Goal: Task Accomplishment & Management: Use online tool/utility

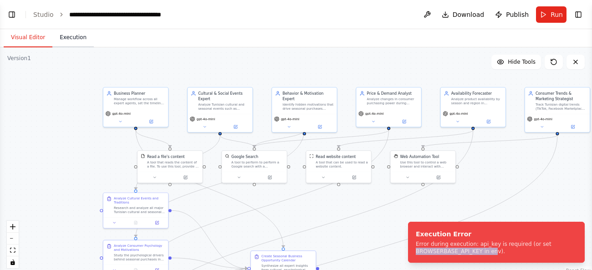
scroll to position [2631, 0]
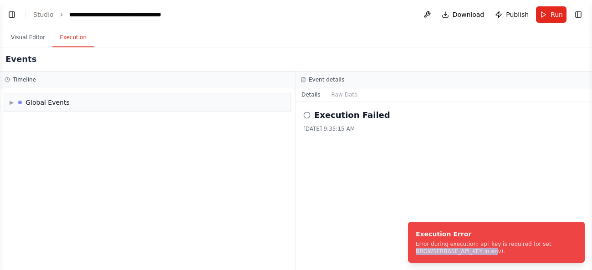
click at [73, 39] on button "Execution" at bounding box center [72, 37] width 41 height 19
click at [27, 35] on button "Visual Editor" at bounding box center [28, 37] width 49 height 19
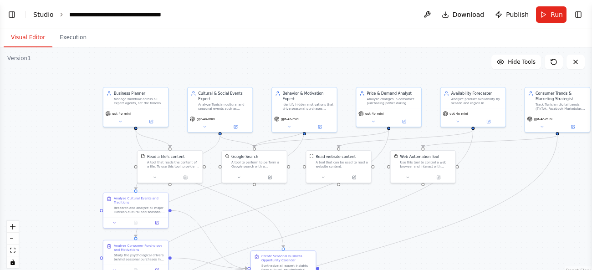
click at [44, 16] on link "Studio" at bounding box center [43, 14] width 20 height 7
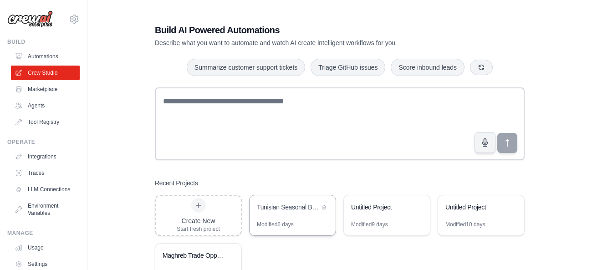
click at [284, 221] on div "Modified 6 days" at bounding box center [275, 224] width 37 height 7
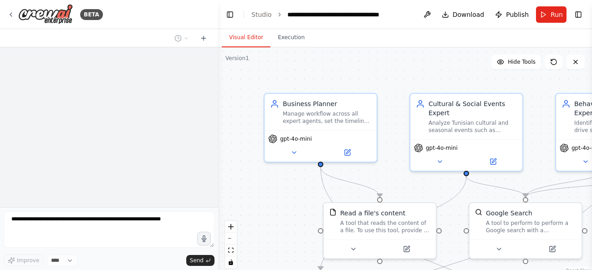
drag, startPoint x: 90, startPoint y: 69, endPoint x: 232, endPoint y: 72, distance: 142.5
click at [232, 72] on div "**********" at bounding box center [296, 135] width 592 height 270
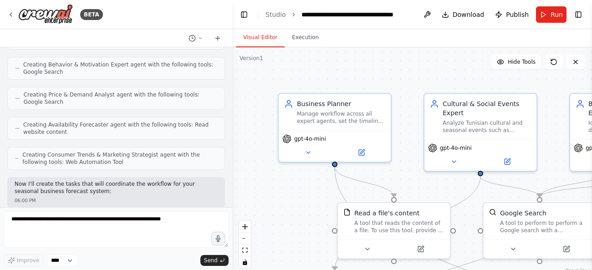
scroll to position [715, 0]
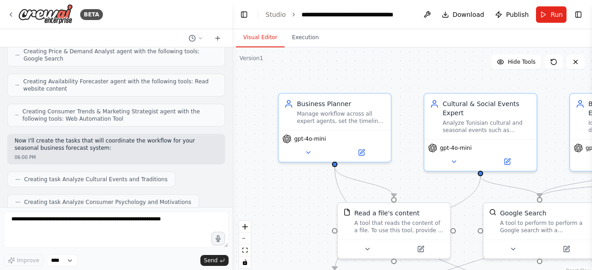
click at [254, 72] on div ".deletable-edge-delete-btn { width: 20px; height: 20px; border: 0px solid #ffff…" at bounding box center [412, 161] width 360 height 228
click at [242, 12] on button "Toggle Left Sidebar" at bounding box center [244, 14] width 13 height 13
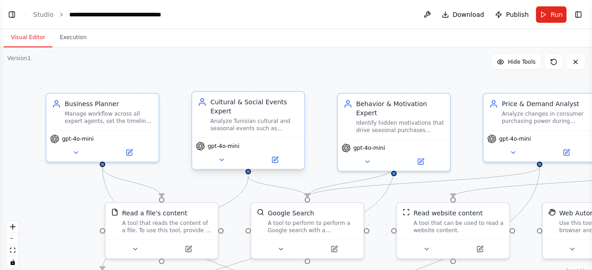
click at [250, 119] on div "Analyze Tunisian cultural and seasonal events such as Ramadan, Eid, school retu…" at bounding box center [254, 124] width 88 height 15
click at [276, 166] on div "gpt-4o-mini" at bounding box center [248, 152] width 112 height 31
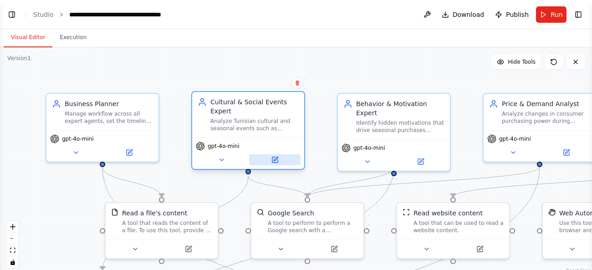
click at [275, 157] on icon at bounding box center [274, 159] width 7 height 7
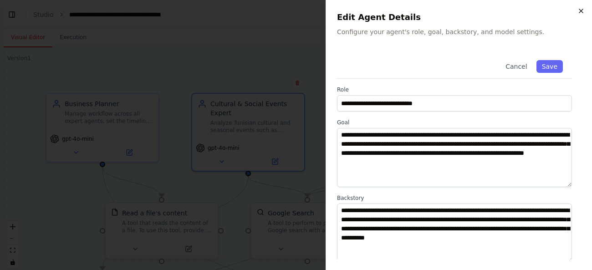
click at [579, 13] on icon "button" at bounding box center [580, 10] width 7 height 7
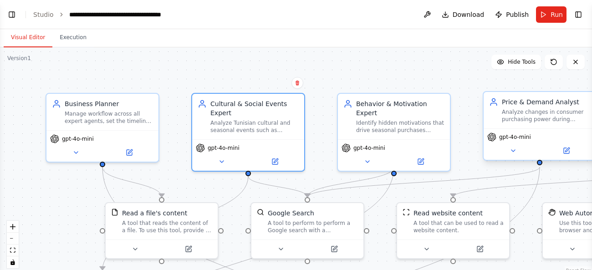
click at [516, 120] on div "Analyze changes in consumer purchasing power during different months in Tunisia…" at bounding box center [546, 115] width 88 height 15
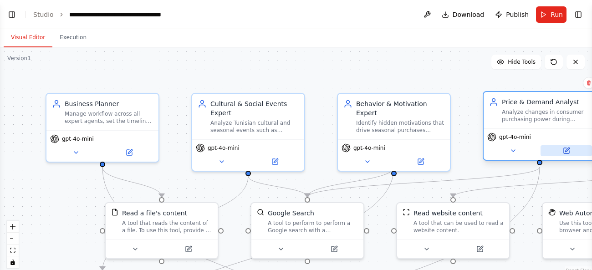
click at [576, 153] on button at bounding box center [565, 150] width 51 height 11
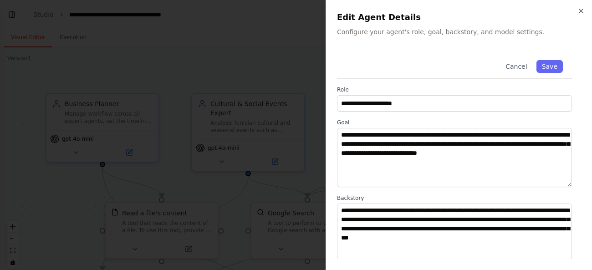
click at [302, 44] on div at bounding box center [296, 135] width 592 height 270
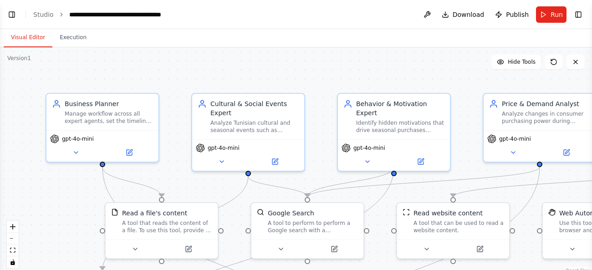
scroll to position [1041, 0]
click at [14, 241] on button "zoom out" at bounding box center [13, 239] width 12 height 12
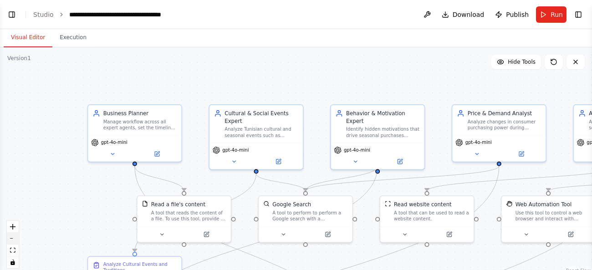
click at [14, 241] on button "zoom out" at bounding box center [13, 239] width 12 height 12
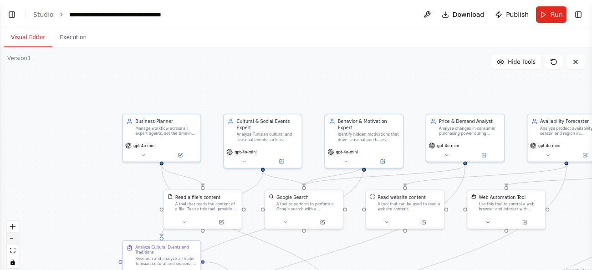
click at [14, 241] on button "zoom out" at bounding box center [13, 239] width 12 height 12
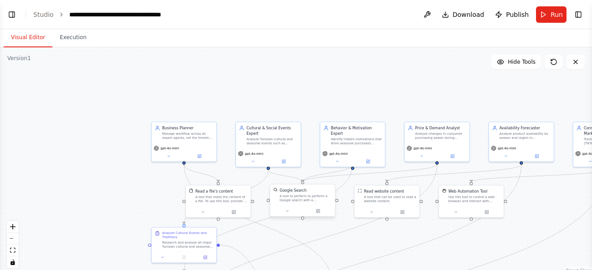
click at [308, 200] on div "A tool to perform to perform a Google search with a search_query." at bounding box center [306, 198] width 52 height 9
click at [326, 213] on button at bounding box center [318, 211] width 30 height 6
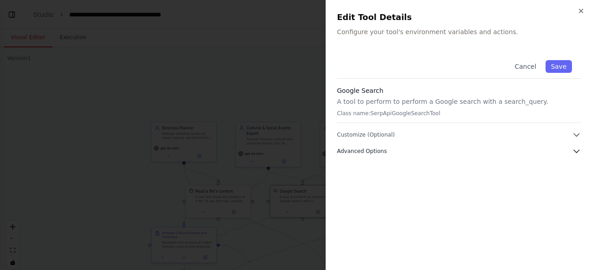
click at [411, 153] on button "Advanced Options" at bounding box center [459, 151] width 244 height 9
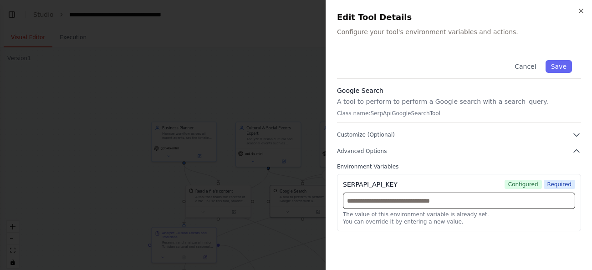
click at [408, 202] on input "text" at bounding box center [459, 201] width 232 height 16
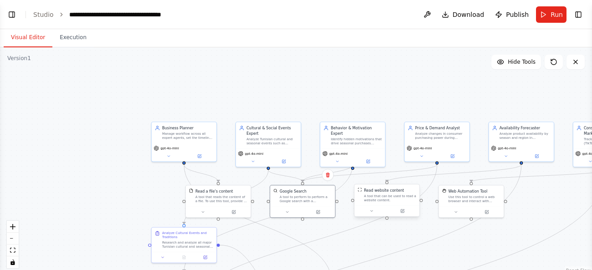
click at [388, 198] on div "A tool that can be used to read a website content." at bounding box center [390, 198] width 52 height 9
click at [407, 214] on div at bounding box center [386, 210] width 65 height 11
click at [406, 213] on button at bounding box center [402, 211] width 30 height 6
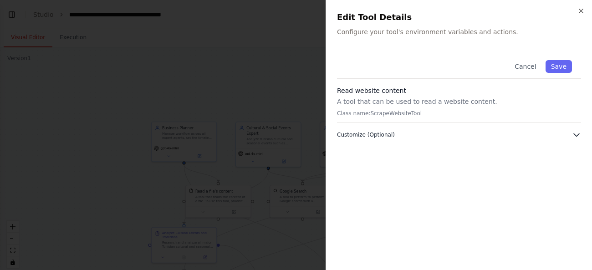
click at [376, 136] on span "Customize (Optional)" at bounding box center [366, 134] width 58 height 7
click at [584, 10] on icon "button" at bounding box center [580, 10] width 7 height 7
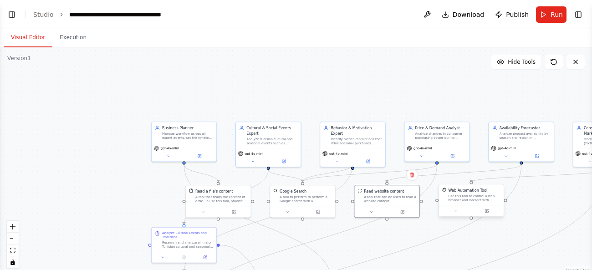
click at [475, 199] on div "Use this tool to control a web browser and interact with websites using natural…" at bounding box center [474, 198] width 52 height 9
click at [489, 216] on div at bounding box center [471, 210] width 65 height 11
click at [488, 211] on icon at bounding box center [486, 210] width 3 height 3
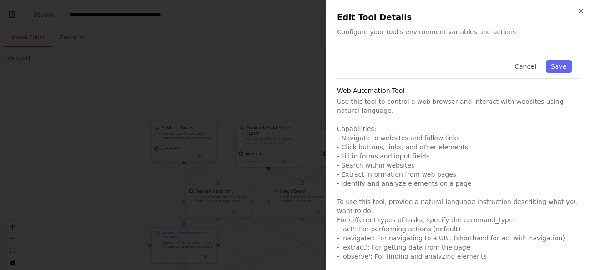
scroll to position [35, 0]
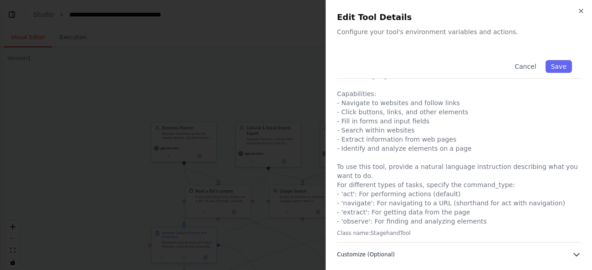
click at [377, 254] on span "Customize (Optional)" at bounding box center [366, 254] width 58 height 7
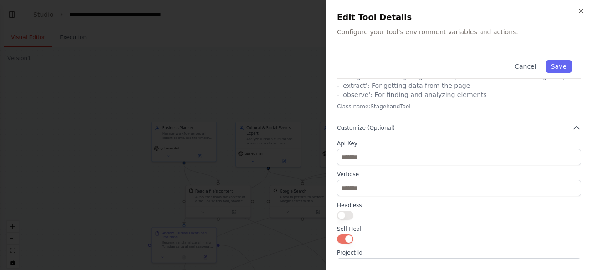
scroll to position [163, 0]
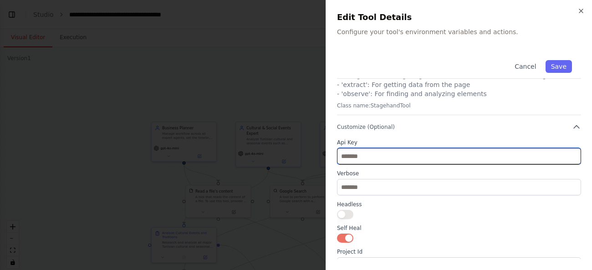
click at [393, 157] on input "text" at bounding box center [459, 156] width 244 height 16
paste input "**********"
type input "**********"
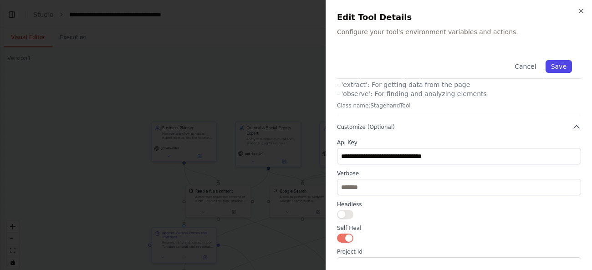
click at [565, 66] on button "Save" at bounding box center [558, 66] width 26 height 13
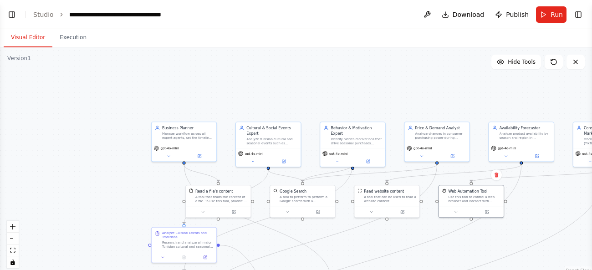
scroll to position [1041, 0]
click at [554, 20] on button "Run" at bounding box center [551, 14] width 31 height 16
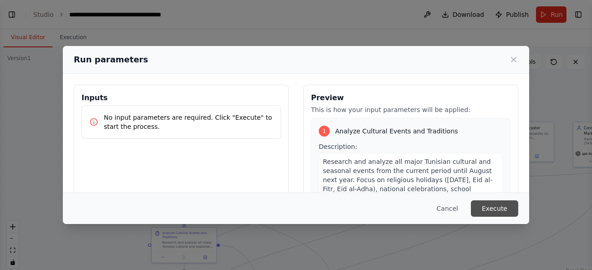
click at [496, 207] on button "Execute" at bounding box center [494, 208] width 47 height 16
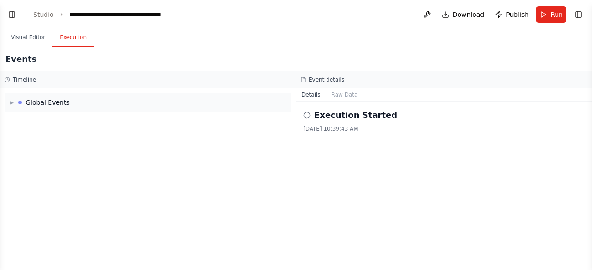
click at [71, 38] on button "Execution" at bounding box center [72, 37] width 41 height 19
click at [129, 107] on div "▶ Global Events" at bounding box center [147, 102] width 285 height 18
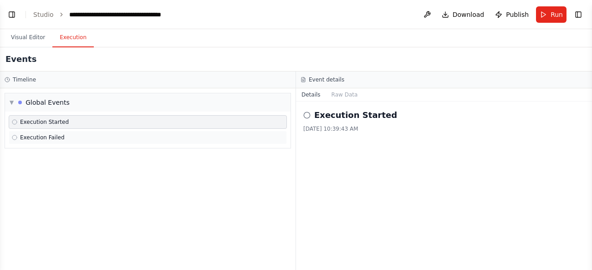
click at [83, 134] on div "Execution Failed" at bounding box center [148, 137] width 272 height 7
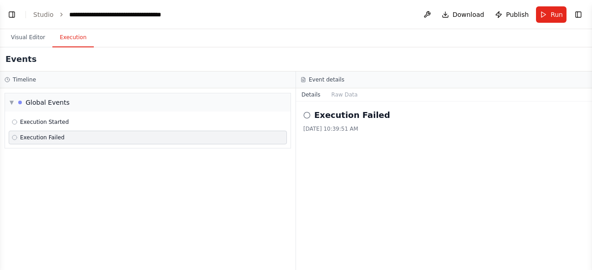
click at [341, 111] on h2 "Execution Failed" at bounding box center [352, 115] width 76 height 13
click at [333, 94] on button "Raw Data" at bounding box center [344, 94] width 37 height 13
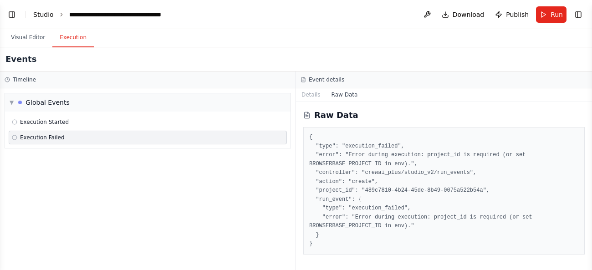
click at [45, 16] on link "Studio" at bounding box center [43, 14] width 20 height 7
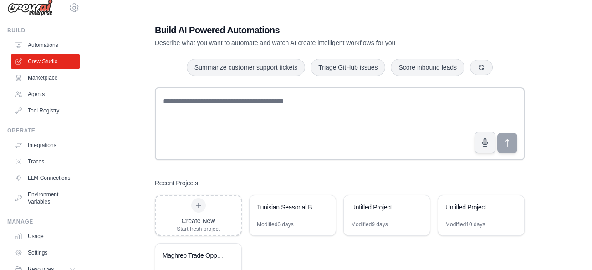
scroll to position [16, 0]
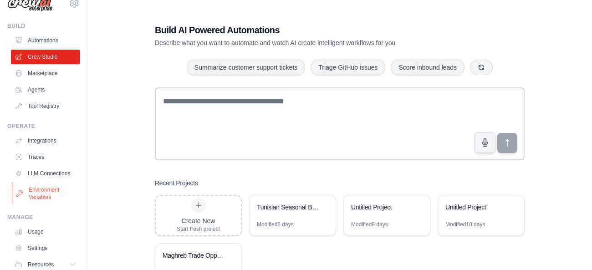
click at [33, 195] on link "Environment Variables" at bounding box center [46, 194] width 69 height 22
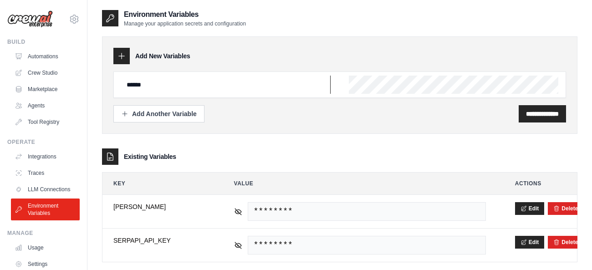
click at [170, 84] on input "******" at bounding box center [225, 85] width 209 height 18
type input "*"
type input "**********"
click at [300, 139] on div "**********" at bounding box center [339, 144] width 475 height 235
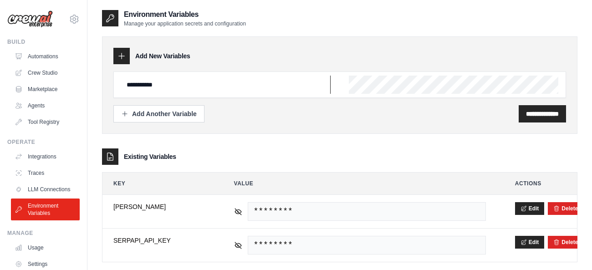
click at [260, 91] on input "**********" at bounding box center [225, 85] width 209 height 18
click at [357, 121] on div "**********" at bounding box center [339, 113] width 453 height 17
click at [431, 81] on div "**********" at bounding box center [339, 84] width 453 height 26
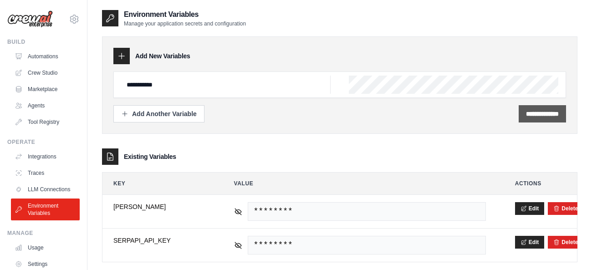
click at [528, 115] on input "**********" at bounding box center [542, 113] width 33 height 9
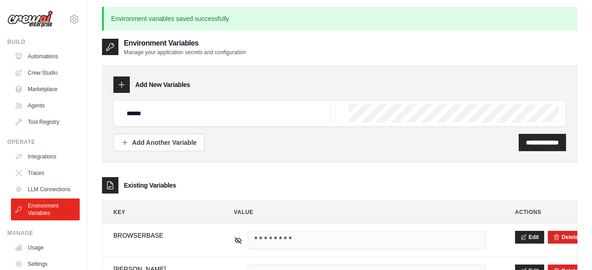
scroll to position [3, 0]
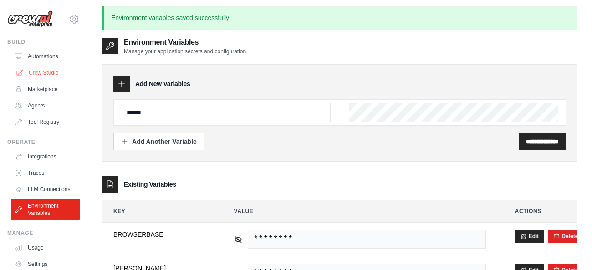
click at [44, 73] on link "Crew Studio" at bounding box center [46, 73] width 69 height 15
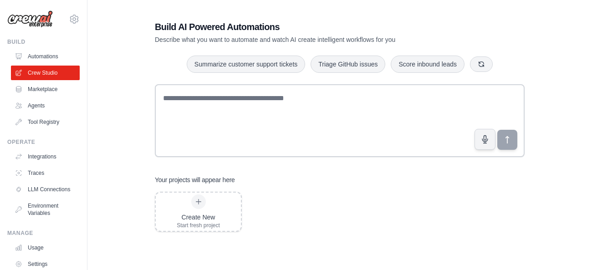
scroll to position [1, 0]
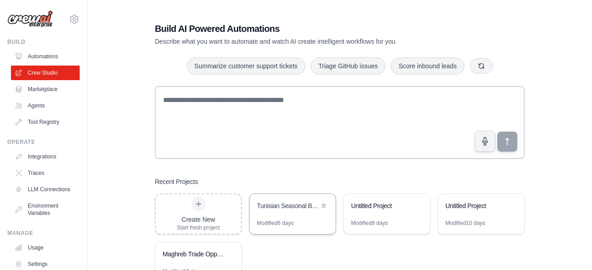
click at [284, 214] on div "Tunisian Seasonal Business Forecast Team" at bounding box center [292, 206] width 86 height 25
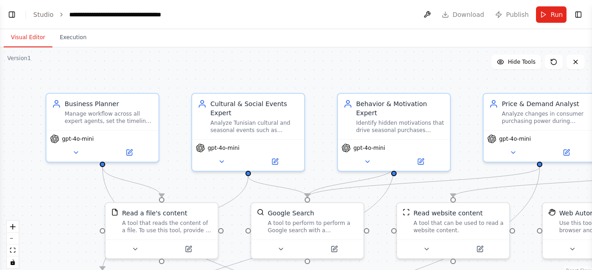
scroll to position [1041, 0]
click at [10, 239] on button "zoom out" at bounding box center [13, 239] width 12 height 12
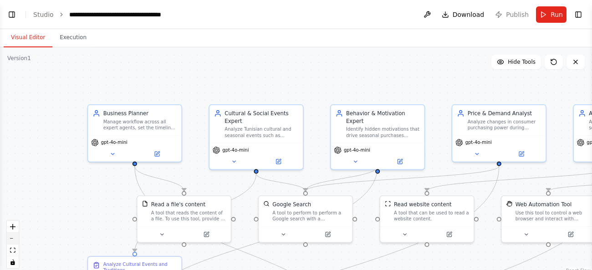
click at [10, 239] on button "zoom out" at bounding box center [13, 239] width 12 height 12
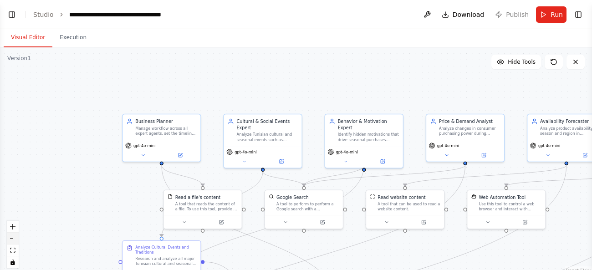
click at [10, 239] on button "zoom out" at bounding box center [13, 239] width 12 height 12
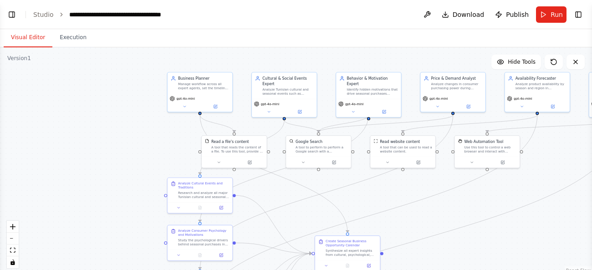
drag, startPoint x: 118, startPoint y: 174, endPoint x: 134, endPoint y: 124, distance: 53.0
click at [134, 124] on div ".deletable-edge-delete-btn { width: 20px; height: 20px; border: 0px solid #ffff…" at bounding box center [296, 161] width 592 height 228
click at [545, 12] on button "Run" at bounding box center [551, 14] width 31 height 16
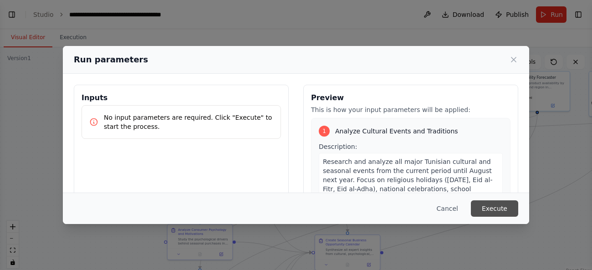
click at [495, 207] on button "Execute" at bounding box center [494, 208] width 47 height 16
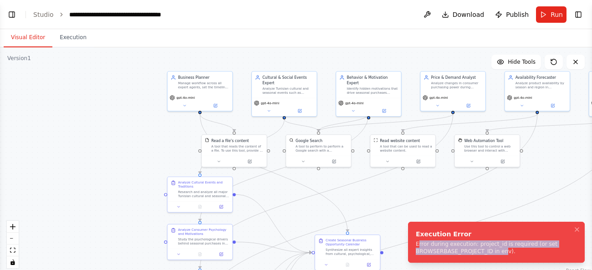
drag, startPoint x: 502, startPoint y: 250, endPoint x: 419, endPoint y: 242, distance: 82.8
click at [419, 242] on div "Error during execution: project_id is required (or set BROWSERBASE_PROJECT_ID i…" at bounding box center [495, 247] width 158 height 15
drag, startPoint x: 416, startPoint y: 241, endPoint x: 511, endPoint y: 253, distance: 95.4
click at [511, 253] on div "Error during execution: project_id is required (or set BROWSERBASE_PROJECT_ID i…" at bounding box center [495, 247] width 158 height 15
copy div "Error during execution: project_id is required (or set BROWSERBASE_PROJECT_ID i…"
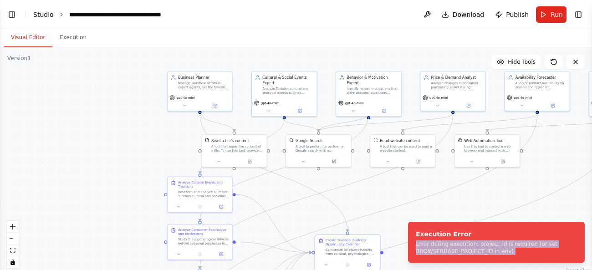
click at [40, 16] on link "Studio" at bounding box center [43, 14] width 20 height 7
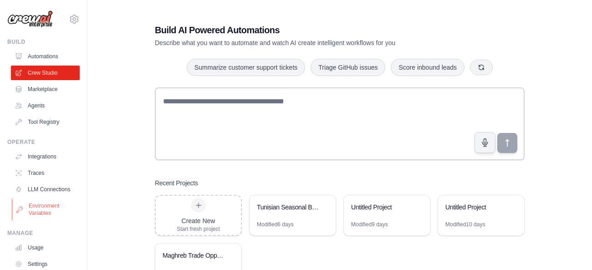
click at [51, 207] on link "Environment Variables" at bounding box center [46, 210] width 69 height 22
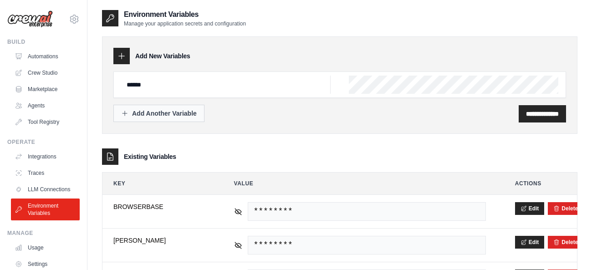
click at [196, 114] on div "Add Another Variable" at bounding box center [159, 113] width 76 height 9
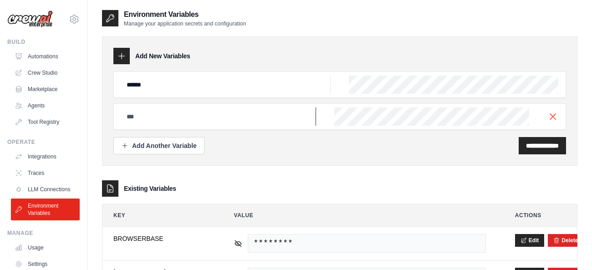
click at [215, 94] on input "text" at bounding box center [225, 85] width 209 height 18
click at [361, 119] on div at bounding box center [339, 116] width 453 height 26
click at [239, 94] on input "text" at bounding box center [225, 85] width 209 height 18
paste input "**********"
type input "**********"
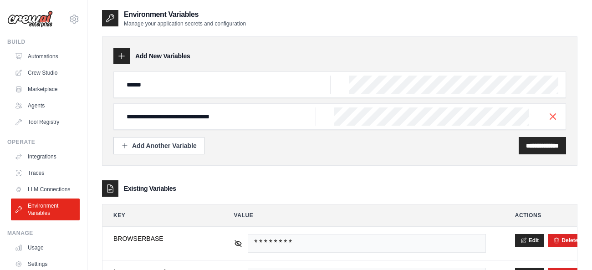
click at [355, 115] on div "**********" at bounding box center [339, 116] width 453 height 26
click at [540, 146] on input "**********" at bounding box center [542, 145] width 33 height 9
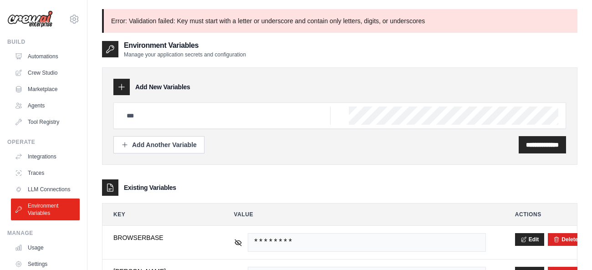
type input "******"
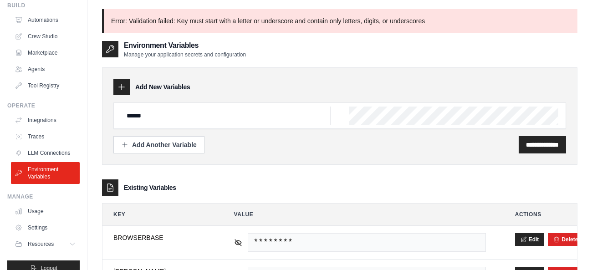
scroll to position [50, 0]
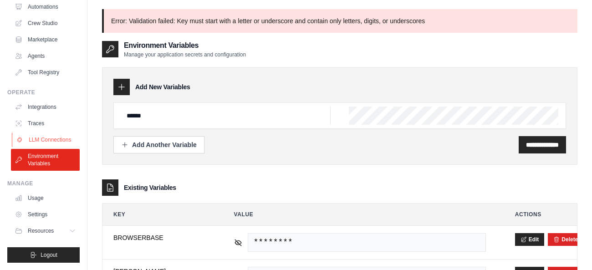
click at [48, 137] on link "LLM Connections" at bounding box center [46, 139] width 69 height 15
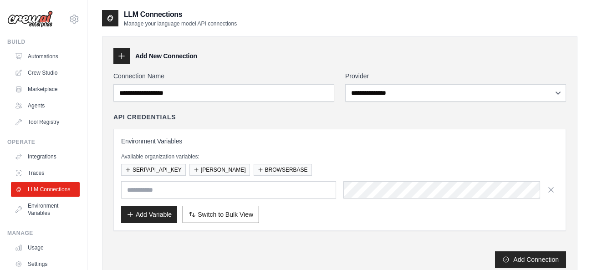
type input "******"
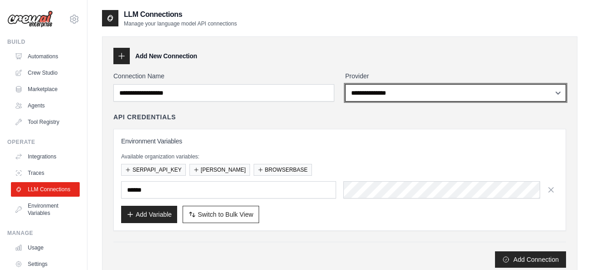
click at [345, 84] on select "**********" at bounding box center [455, 92] width 221 height 17
click at [371, 90] on select "**********" at bounding box center [455, 92] width 221 height 17
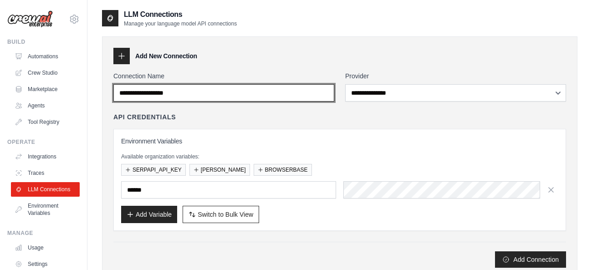
click at [250, 92] on input "Connection Name" at bounding box center [223, 92] width 221 height 17
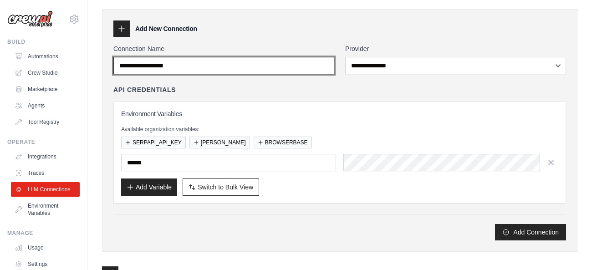
scroll to position [19, 0]
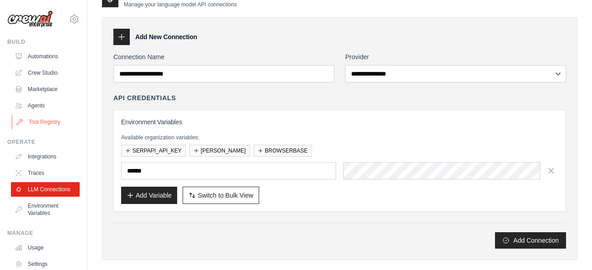
click at [42, 121] on link "Tool Registry" at bounding box center [46, 122] width 69 height 15
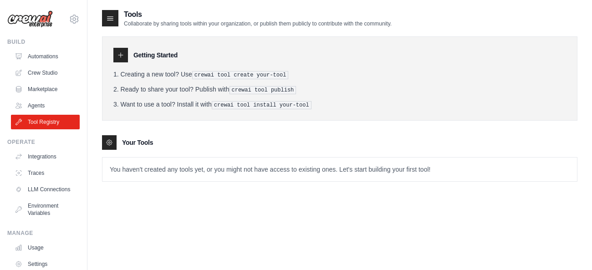
scroll to position [18, 0]
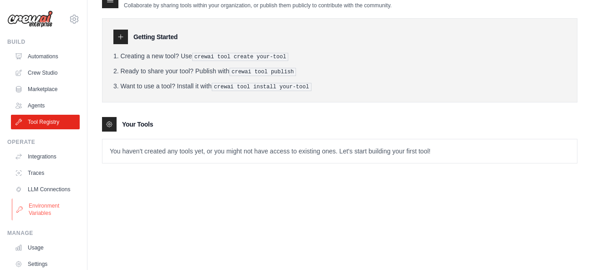
click at [46, 211] on link "Environment Variables" at bounding box center [46, 210] width 69 height 22
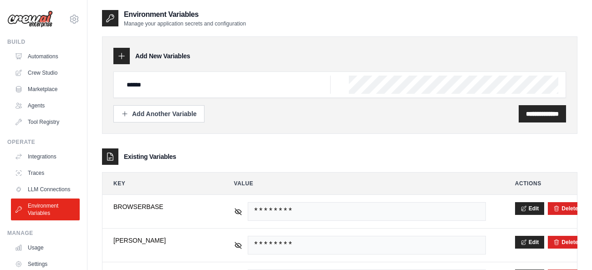
scroll to position [50, 0]
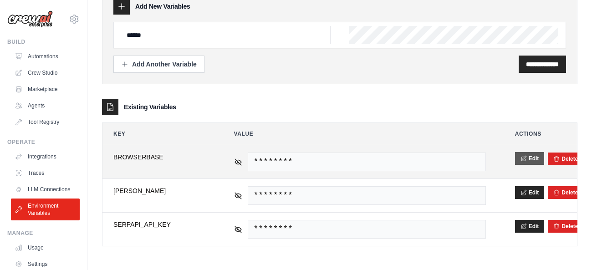
click at [530, 161] on button "Edit" at bounding box center [530, 158] width 30 height 13
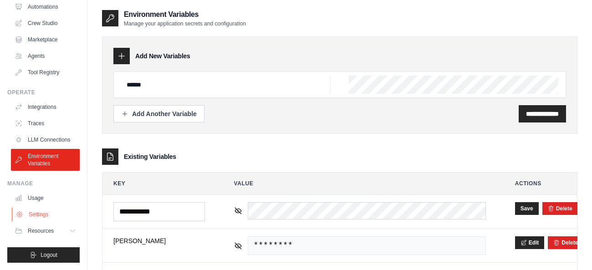
click at [34, 217] on link "Settings" at bounding box center [46, 214] width 69 height 15
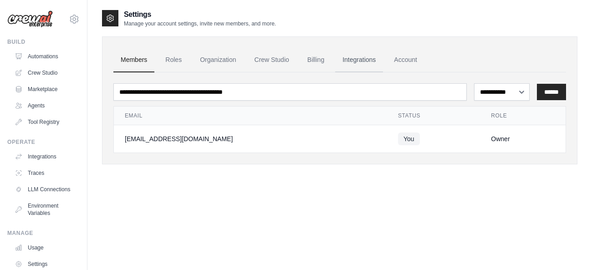
click at [362, 60] on link "Integrations" at bounding box center [359, 60] width 48 height 25
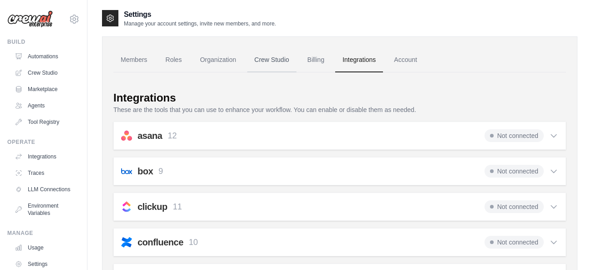
click at [271, 61] on link "Crew Studio" at bounding box center [271, 60] width 49 height 25
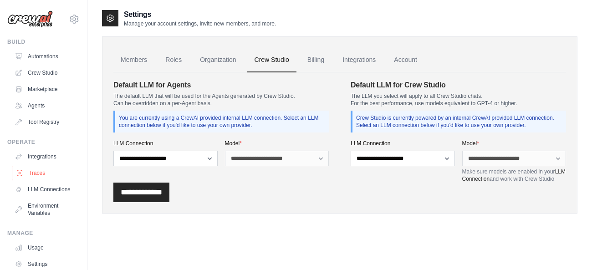
click at [45, 172] on link "Traces" at bounding box center [46, 173] width 69 height 15
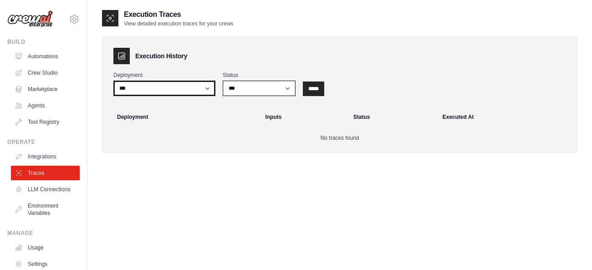
click at [113, 81] on select "***" at bounding box center [164, 88] width 102 height 15
click at [251, 77] on div "Deployment *** Status *** ********* ******* ***** *****" at bounding box center [339, 83] width 453 height 25
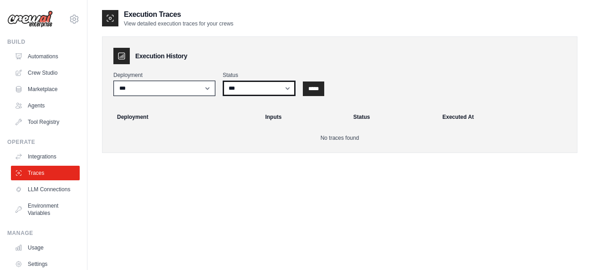
click at [223, 81] on select "*** ********* ******* *****" at bounding box center [259, 88] width 73 height 15
click at [263, 88] on select "*** ********* ******* *****" at bounding box center [259, 88] width 73 height 15
click at [54, 213] on link "Environment Variables" at bounding box center [46, 210] width 69 height 22
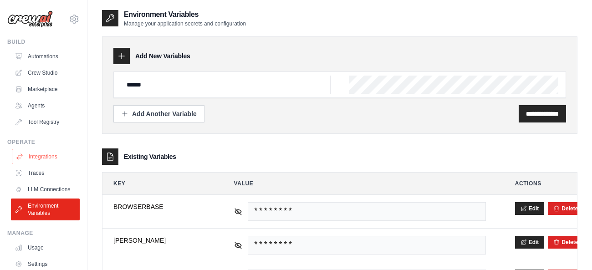
click at [41, 156] on link "Integrations" at bounding box center [46, 156] width 69 height 15
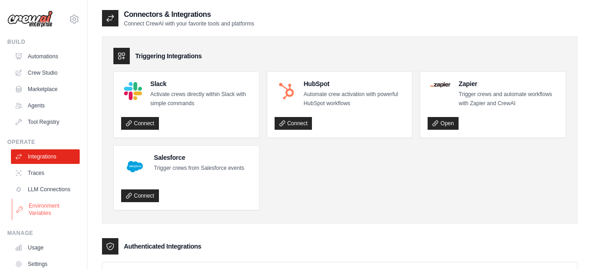
click at [51, 206] on link "Environment Variables" at bounding box center [46, 210] width 69 height 22
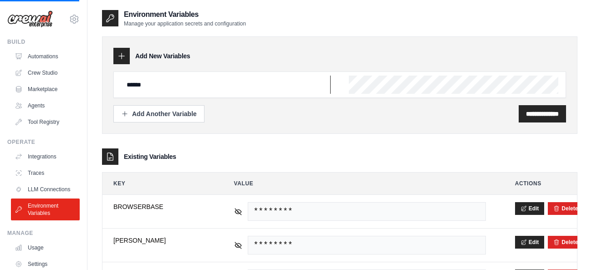
click at [257, 86] on input "******" at bounding box center [225, 85] width 209 height 18
type input "*"
click at [175, 78] on input "******" at bounding box center [225, 85] width 209 height 18
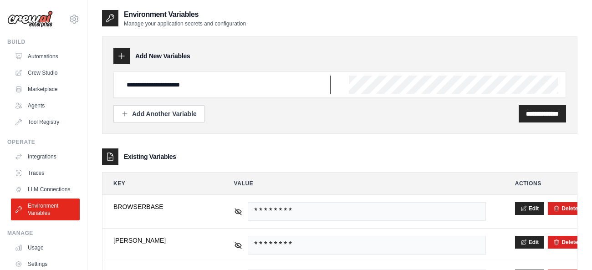
type input "**********"
click at [374, 88] on div "**********" at bounding box center [339, 84] width 453 height 26
click at [553, 115] on input "**********" at bounding box center [542, 113] width 33 height 9
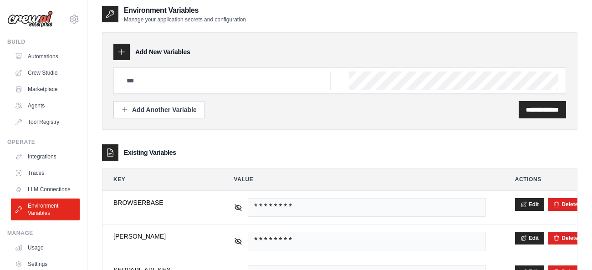
scroll to position [36, 0]
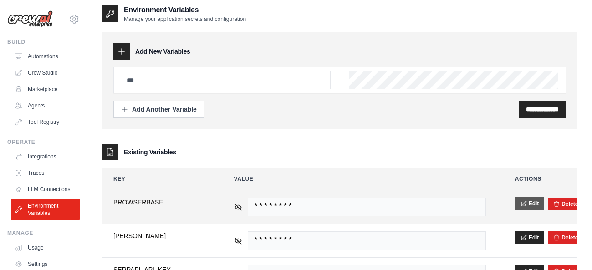
click at [530, 205] on button "Edit" at bounding box center [530, 203] width 30 height 13
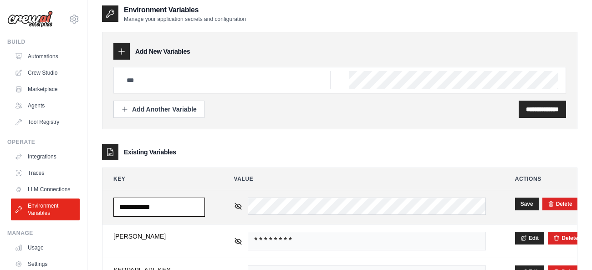
click at [178, 209] on input "**********" at bounding box center [159, 207] width 92 height 19
type input "**********"
click at [524, 203] on button "Save" at bounding box center [527, 203] width 24 height 13
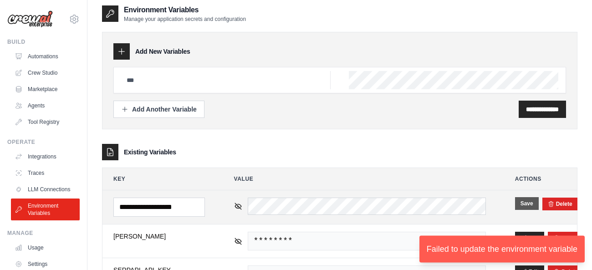
click at [524, 203] on button "Save" at bounding box center [527, 203] width 24 height 13
click at [523, 203] on button "Save" at bounding box center [527, 203] width 24 height 13
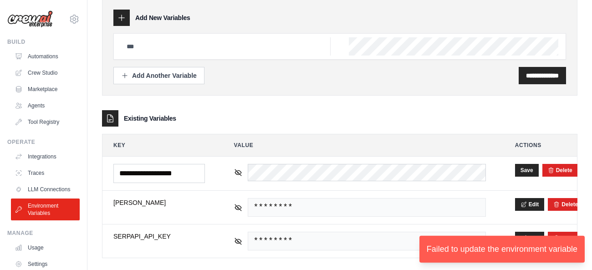
scroll to position [50, 0]
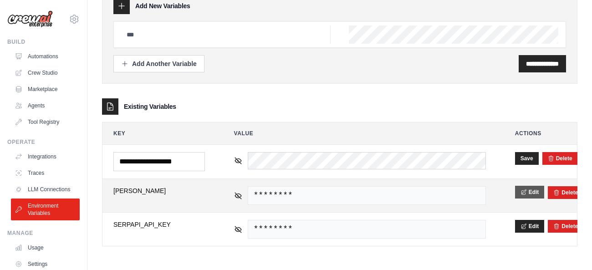
click at [524, 197] on button "Edit" at bounding box center [530, 192] width 30 height 13
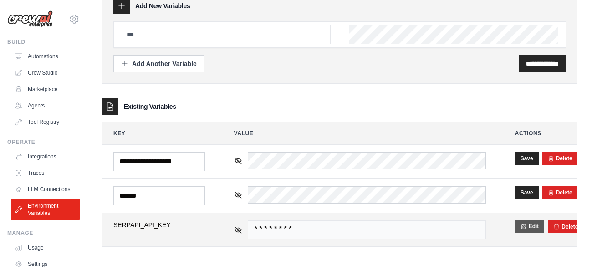
click at [532, 230] on button "Edit" at bounding box center [530, 226] width 30 height 13
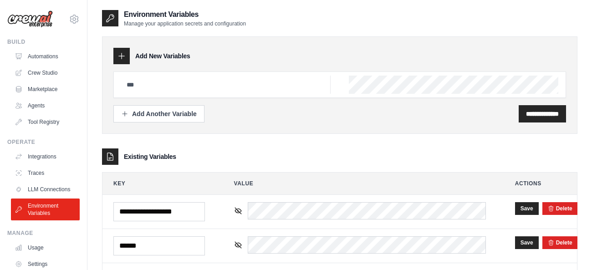
scroll to position [51, 0]
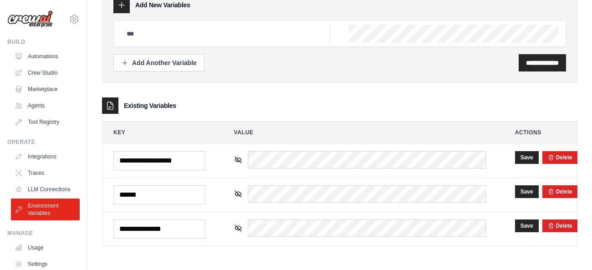
click at [427, 262] on main "**********" at bounding box center [339, 109] width 504 height 321
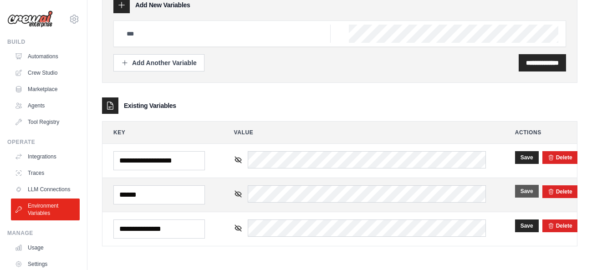
click at [529, 190] on button "Save" at bounding box center [527, 191] width 24 height 13
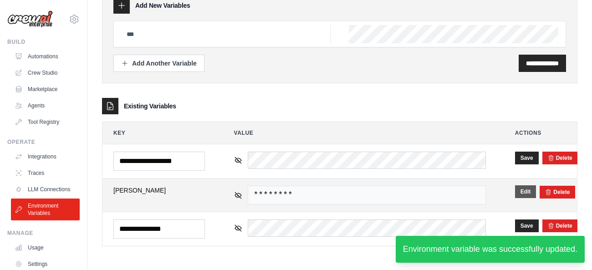
scroll to position [51, 0]
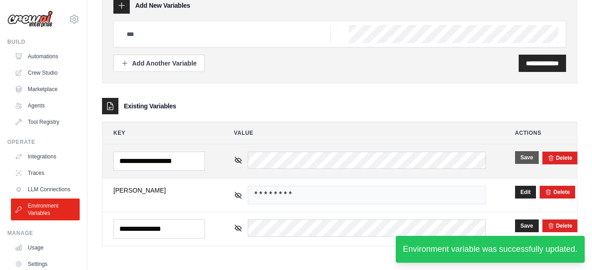
click at [521, 158] on button "Save" at bounding box center [527, 157] width 24 height 13
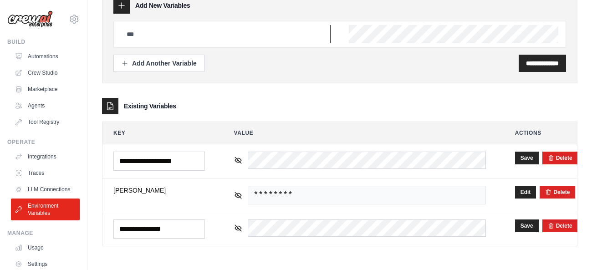
click at [270, 32] on input "text" at bounding box center [225, 34] width 209 height 18
type input "**********"
click at [540, 62] on input "**********" at bounding box center [542, 63] width 33 height 9
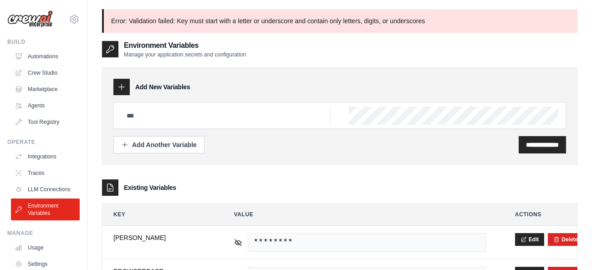
scroll to position [81, 0]
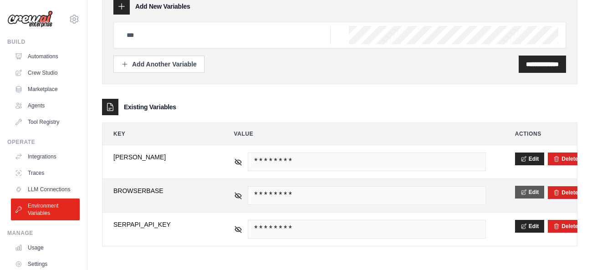
click at [523, 194] on icon at bounding box center [523, 191] width 5 height 5
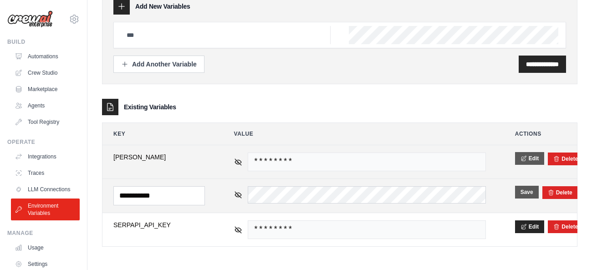
click at [521, 156] on icon at bounding box center [523, 158] width 6 height 6
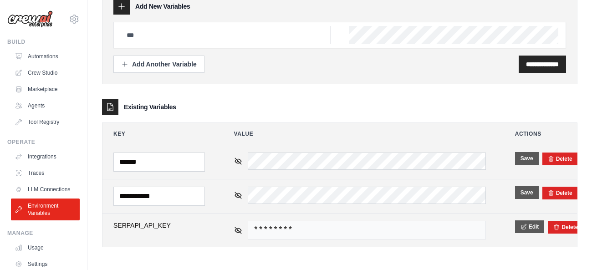
click at [523, 228] on icon at bounding box center [523, 226] width 5 height 5
click at [36, 18] on img at bounding box center [30, 18] width 46 height 17
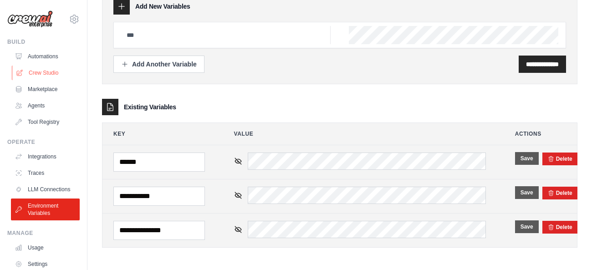
click at [46, 71] on link "Crew Studio" at bounding box center [46, 73] width 69 height 15
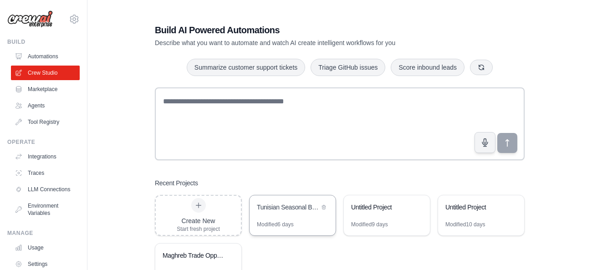
click at [298, 204] on div "Tunisian Seasonal Business Forecast Team" at bounding box center [288, 207] width 62 height 9
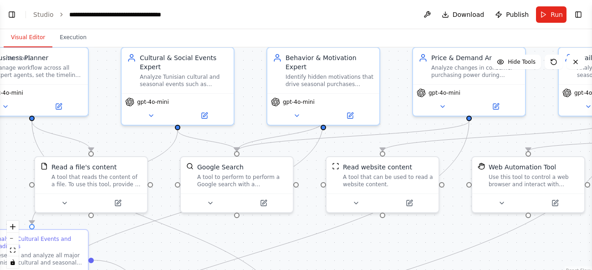
scroll to position [1041, 0]
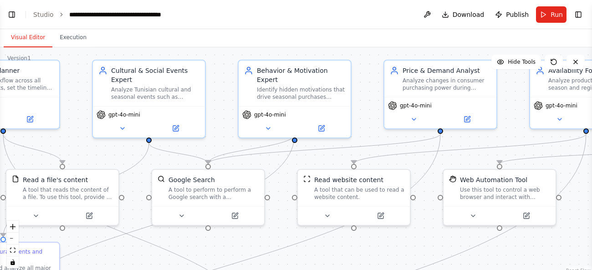
drag, startPoint x: 351, startPoint y: 74, endPoint x: 249, endPoint y: 38, distance: 109.0
click at [249, 47] on div ".deletable-edge-delete-btn { width: 20px; height: 20px; border: 0px solid #ffff…" at bounding box center [296, 161] width 592 height 228
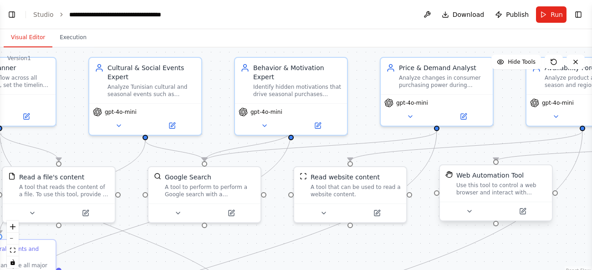
click at [478, 188] on div "Use this tool to control a web browser and interact with websites using natural…" at bounding box center [501, 189] width 90 height 15
click at [531, 215] on button at bounding box center [522, 211] width 51 height 11
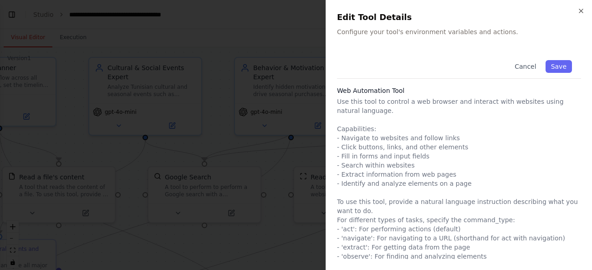
scroll to position [35, 0]
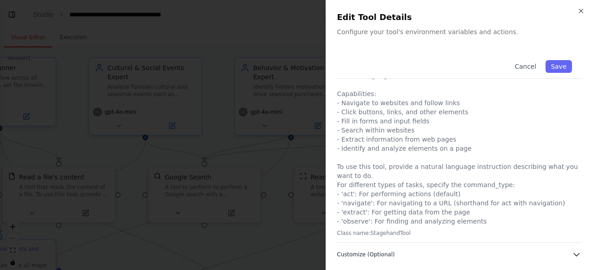
click at [381, 255] on span "Customize (Optional)" at bounding box center [366, 254] width 58 height 7
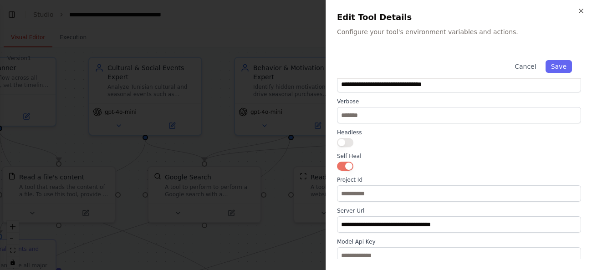
scroll to position [237, 0]
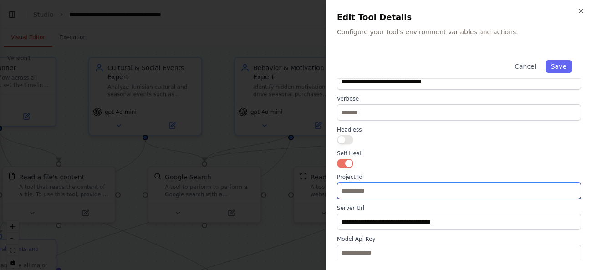
paste input "**********"
type input "**********"
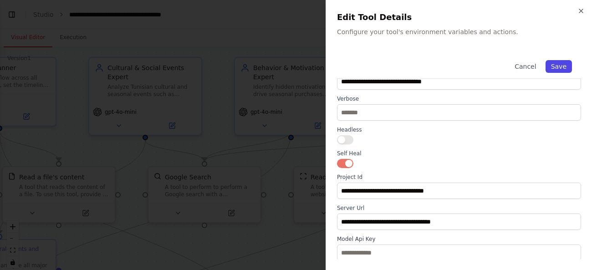
click at [567, 67] on button "Save" at bounding box center [558, 66] width 26 height 13
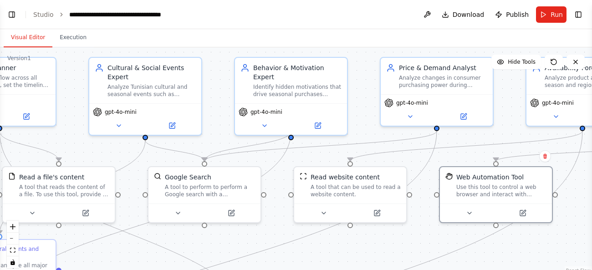
scroll to position [1041, 0]
click at [550, 14] on button "Run" at bounding box center [551, 14] width 31 height 16
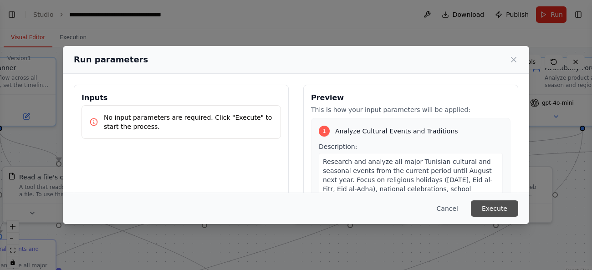
click at [486, 207] on button "Execute" at bounding box center [494, 208] width 47 height 16
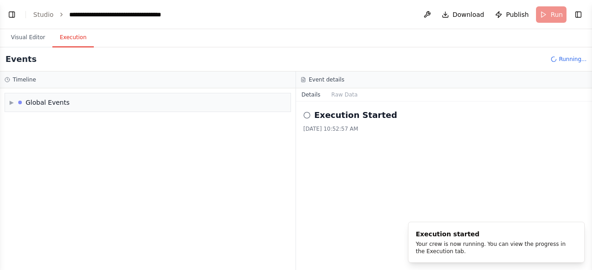
click at [68, 38] on button "Execution" at bounding box center [72, 37] width 41 height 19
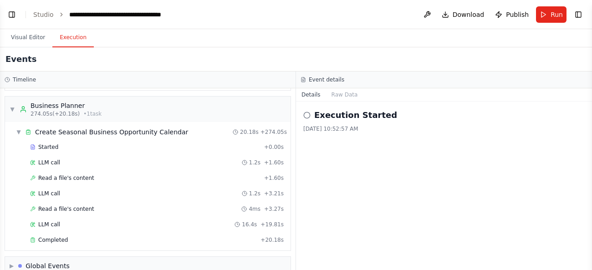
scroll to position [3522, 0]
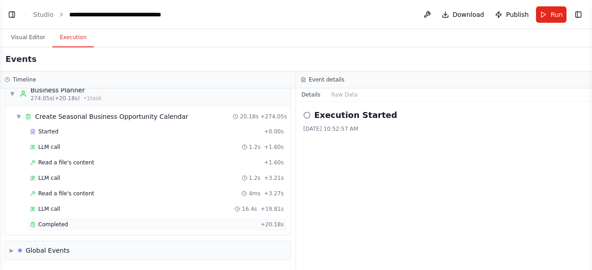
click at [70, 225] on div "Completed" at bounding box center [143, 224] width 227 height 7
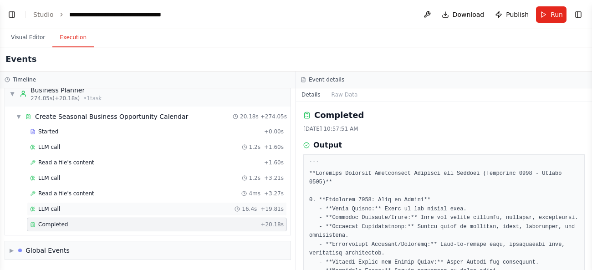
click at [191, 214] on div "LLM call 16.4s + 19.81s" at bounding box center [157, 209] width 260 height 14
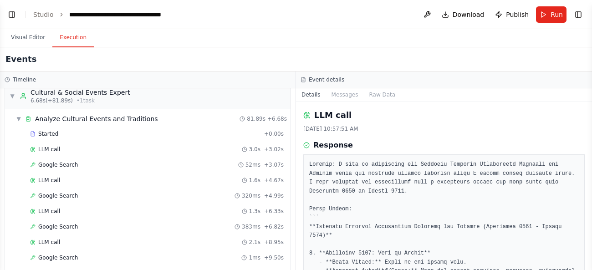
scroll to position [0, 0]
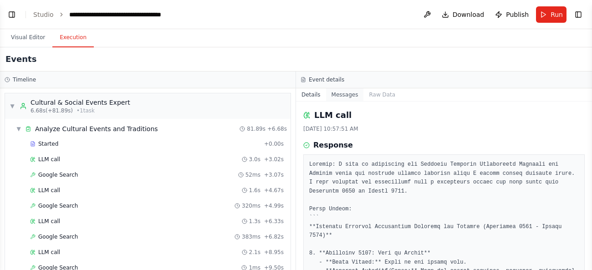
click at [343, 93] on button "Messages" at bounding box center [345, 94] width 38 height 13
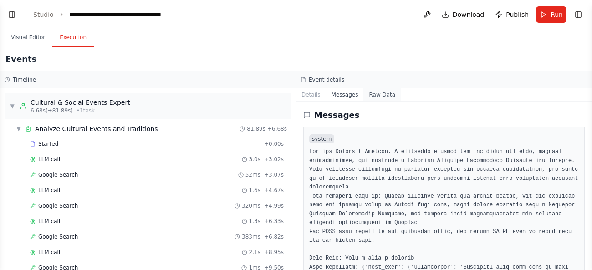
click at [380, 93] on button "Raw Data" at bounding box center [381, 94] width 37 height 13
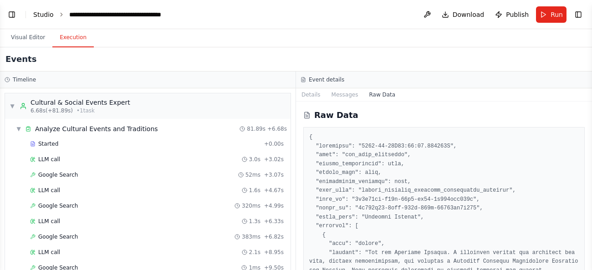
click at [41, 13] on link "Studio" at bounding box center [43, 14] width 20 height 7
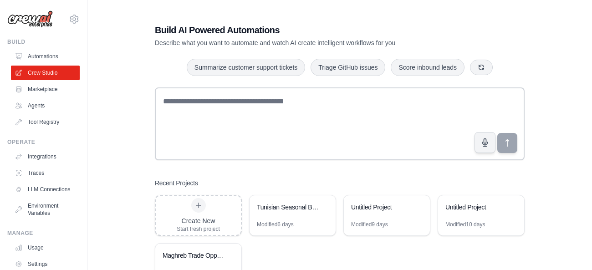
scroll to position [50, 0]
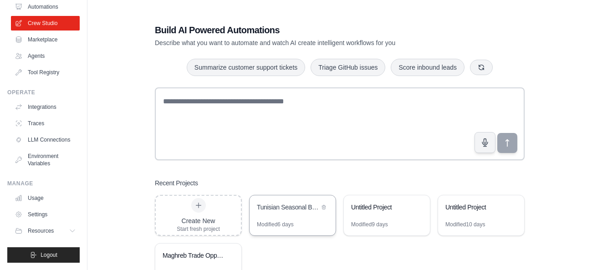
click at [294, 205] on div "Tunisian Seasonal Business Forecast Team" at bounding box center [288, 207] width 62 height 9
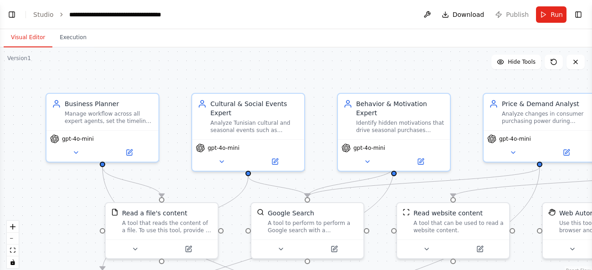
click at [465, 13] on header "**********" at bounding box center [296, 14] width 592 height 29
click at [12, 17] on button "Toggle Left Sidebar" at bounding box center [11, 14] width 13 height 13
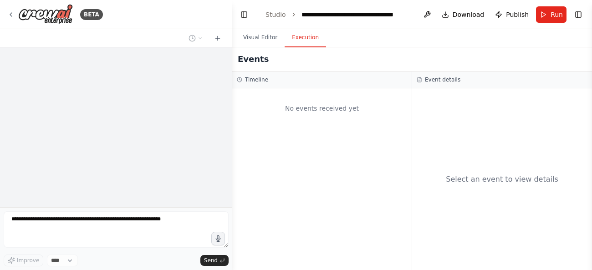
click at [306, 40] on button "Execution" at bounding box center [305, 37] width 41 height 19
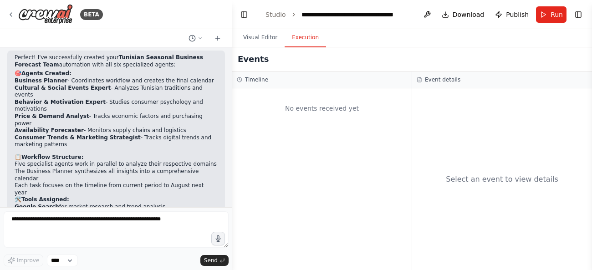
scroll to position [1041, 0]
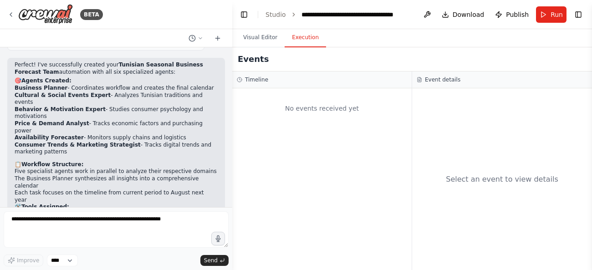
click at [259, 168] on div "No events received yet" at bounding box center [321, 179] width 179 height 182
click at [578, 15] on button "Toggle Right Sidebar" at bounding box center [578, 14] width 13 height 13
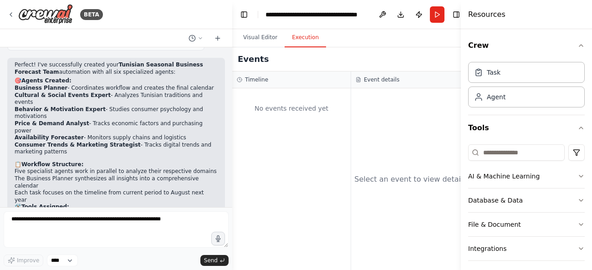
click at [457, 16] on button "Toggle Sidebar" at bounding box center [460, 135] width 7 height 270
click at [457, 16] on button "Toggle Right Sidebar" at bounding box center [456, 14] width 13 height 13
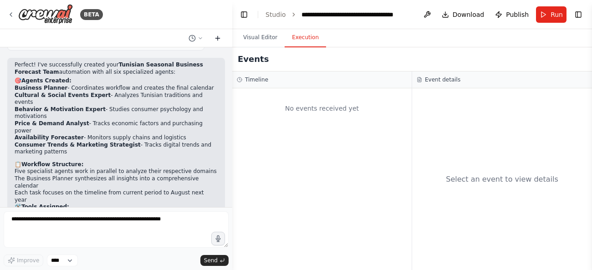
click at [218, 41] on icon at bounding box center [217, 38] width 7 height 7
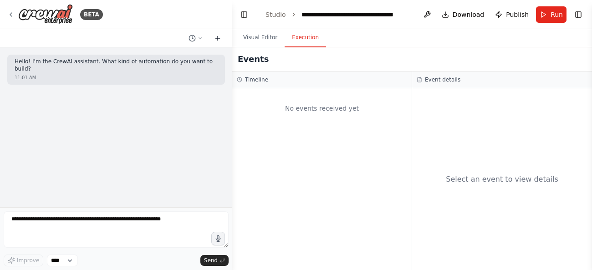
click at [218, 40] on icon at bounding box center [218, 38] width 0 height 4
click at [305, 49] on div "Events" at bounding box center [412, 59] width 360 height 24
click at [242, 15] on button "Toggle Left Sidebar" at bounding box center [244, 14] width 13 height 13
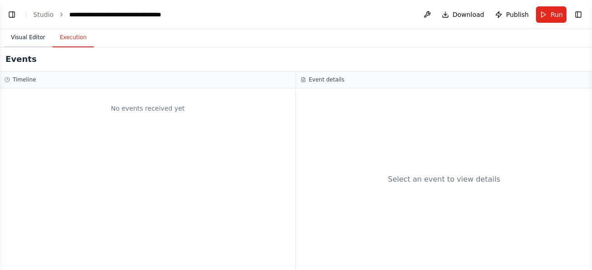
click at [29, 37] on button "Visual Editor" at bounding box center [28, 37] width 49 height 19
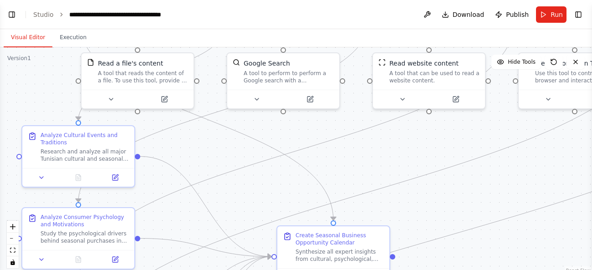
drag, startPoint x: 81, startPoint y: 215, endPoint x: 60, endPoint y: 62, distance: 154.3
click at [60, 62] on div ".deletable-edge-delete-btn { width: 20px; height: 20px; border: 0px solid #ffff…" at bounding box center [296, 161] width 592 height 228
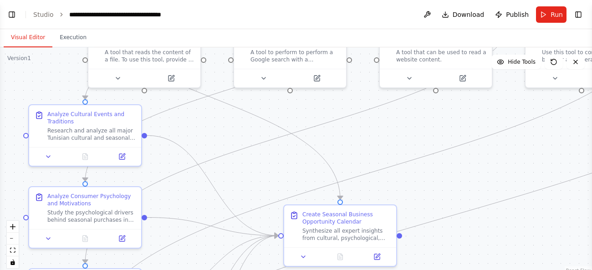
drag, startPoint x: 257, startPoint y: 201, endPoint x: 265, endPoint y: 144, distance: 57.5
click at [265, 144] on div ".deletable-edge-delete-btn { width: 20px; height: 20px; border: 0px solid #ffff…" at bounding box center [296, 161] width 592 height 228
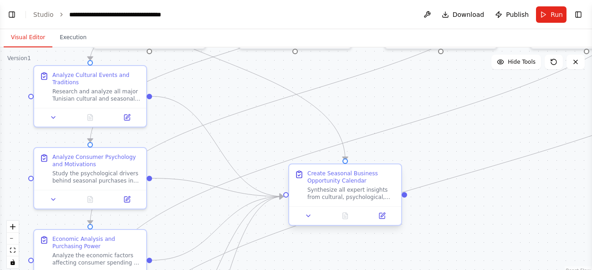
click at [340, 188] on div "Synthesize all expert insights from cultural, psychological, economic, logistic…" at bounding box center [351, 193] width 88 height 15
click at [43, 11] on link "Studio" at bounding box center [43, 14] width 20 height 7
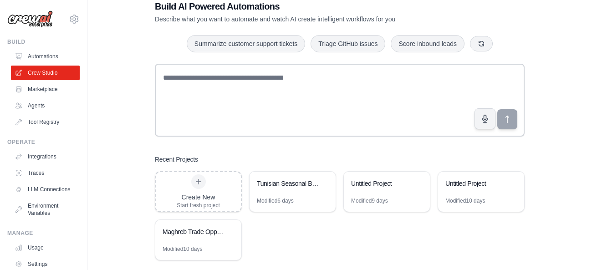
scroll to position [35, 0]
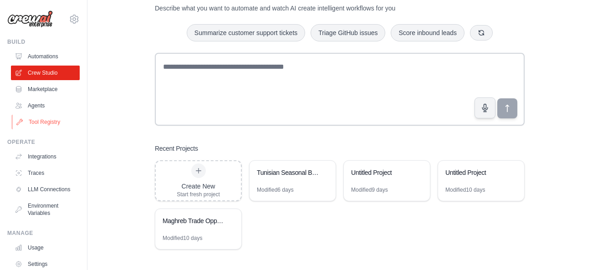
click at [48, 126] on link "Tool Registry" at bounding box center [46, 122] width 69 height 15
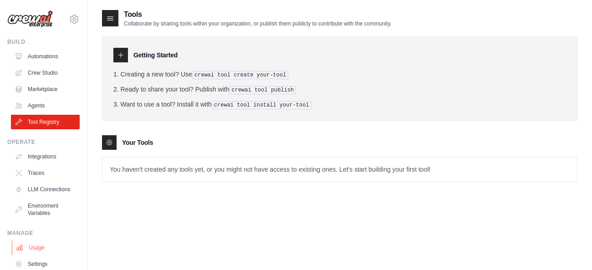
click at [35, 247] on link "Usage" at bounding box center [46, 247] width 69 height 15
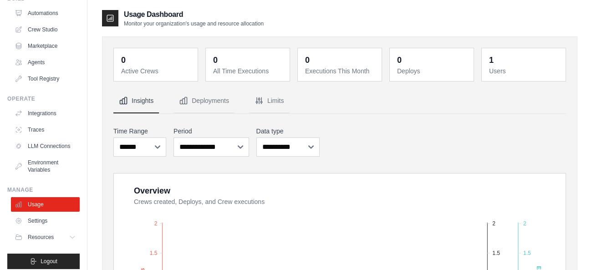
scroll to position [44, 0]
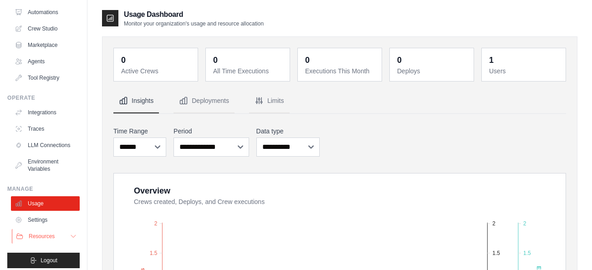
click at [46, 234] on span "Resources" at bounding box center [42, 236] width 26 height 7
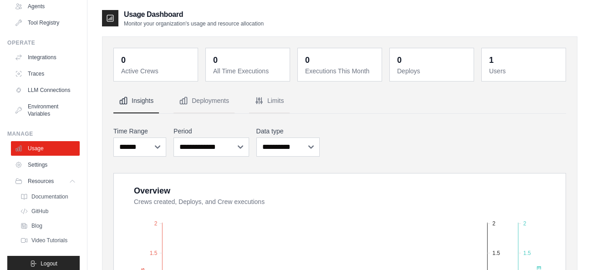
scroll to position [0, 0]
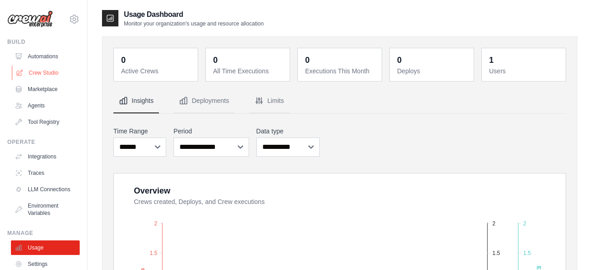
click at [39, 74] on link "Crew Studio" at bounding box center [46, 73] width 69 height 15
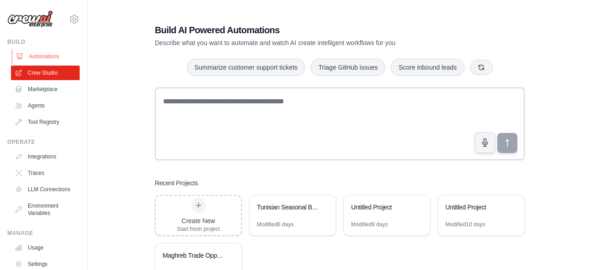
click at [36, 52] on link "Automations" at bounding box center [46, 56] width 69 height 15
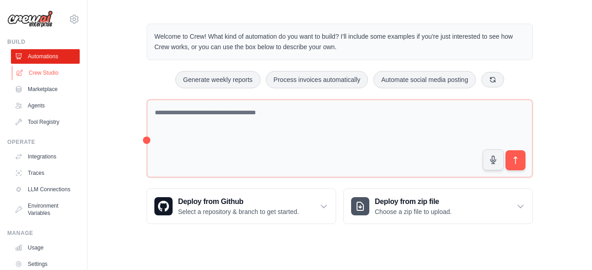
click at [36, 76] on link "Crew Studio" at bounding box center [46, 73] width 69 height 15
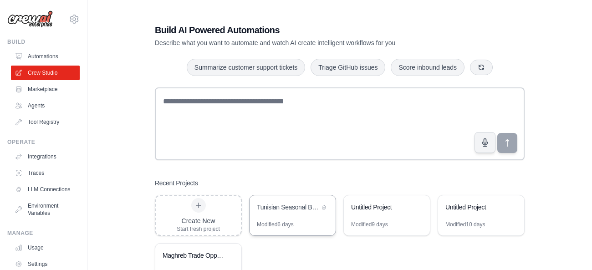
click at [275, 221] on div "Modified 6 days" at bounding box center [275, 224] width 37 height 7
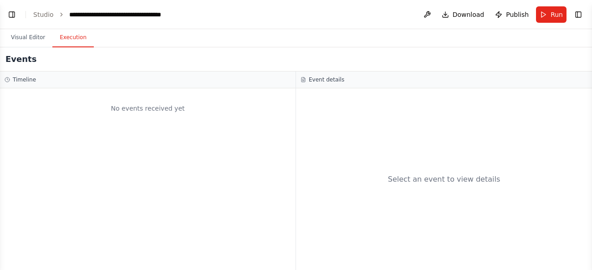
click at [69, 36] on button "Execution" at bounding box center [72, 37] width 41 height 19
click at [31, 78] on h3 "Timeline" at bounding box center [24, 79] width 23 height 7
click at [34, 37] on button "Visual Editor" at bounding box center [28, 37] width 49 height 19
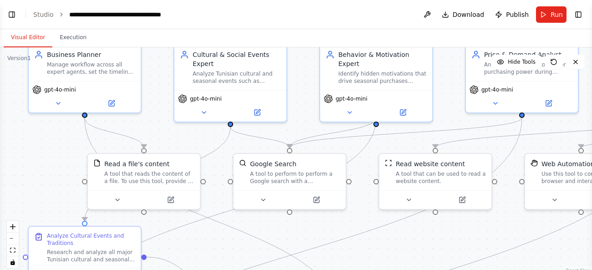
drag, startPoint x: 59, startPoint y: 213, endPoint x: 41, endPoint y: 163, distance: 53.3
click at [41, 163] on div ".deletable-edge-delete-btn { width: 20px; height: 20px; border: 0px solid #ffff…" at bounding box center [296, 161] width 592 height 228
click at [13, 238] on button "zoom out" at bounding box center [13, 239] width 12 height 12
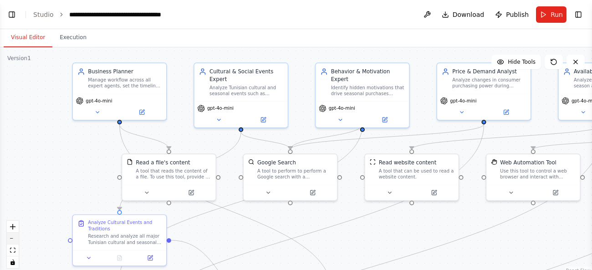
click at [13, 238] on button "zoom out" at bounding box center [13, 239] width 12 height 12
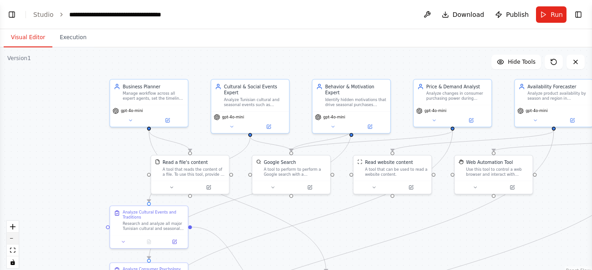
click at [13, 238] on button "zoom out" at bounding box center [13, 239] width 12 height 12
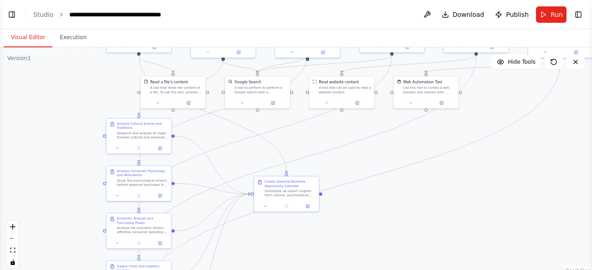
drag, startPoint x: 96, startPoint y: 206, endPoint x: 60, endPoint y: 117, distance: 95.6
click at [60, 117] on div ".deletable-edge-delete-btn { width: 20px; height: 20px; border: 0px solid #ffff…" at bounding box center [296, 161] width 592 height 228
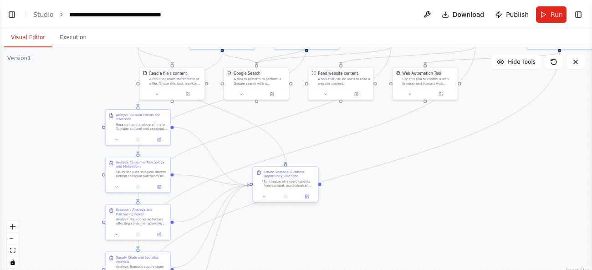
click at [282, 183] on div "Synthesize all expert insights from cultural, psychological, economic, logistic…" at bounding box center [289, 183] width 51 height 9
click at [308, 198] on icon at bounding box center [306, 196] width 3 height 3
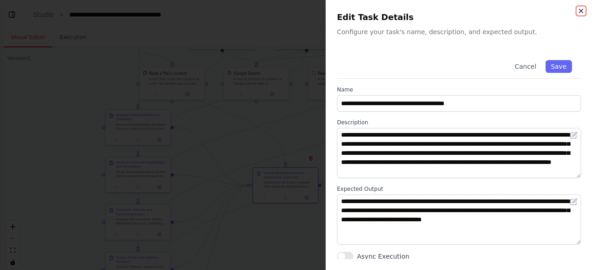
click at [581, 10] on icon "button" at bounding box center [581, 11] width 4 height 4
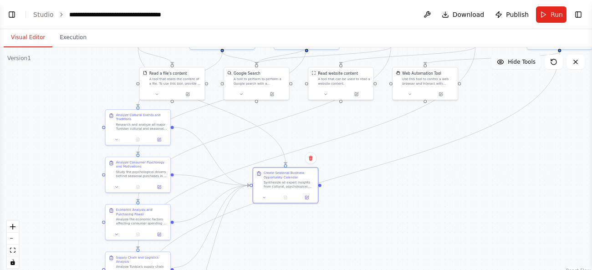
click at [518, 68] on button "Hide Tools" at bounding box center [516, 62] width 50 height 15
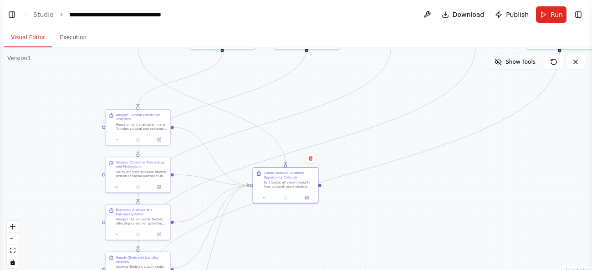
click at [518, 68] on button "Show Tools" at bounding box center [515, 62] width 52 height 15
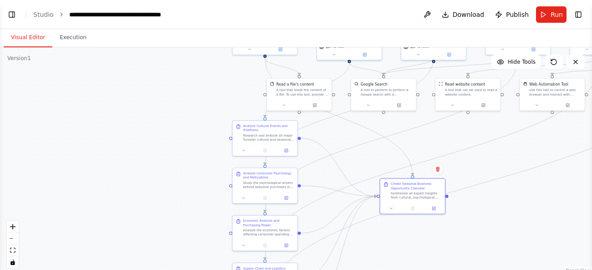
drag, startPoint x: 464, startPoint y: 184, endPoint x: 591, endPoint y: 195, distance: 127.5
click at [591, 195] on div ".deletable-edge-delete-btn { width: 20px; height: 20px; border: 0px solid #ffff…" at bounding box center [296, 161] width 592 height 228
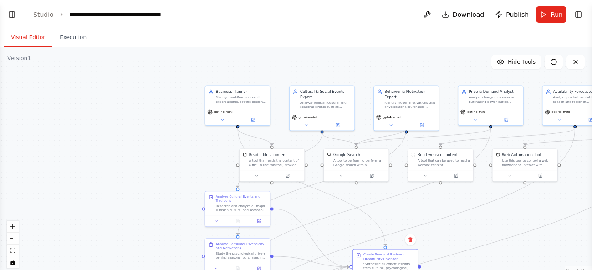
drag, startPoint x: 55, startPoint y: 173, endPoint x: 20, endPoint y: 249, distance: 83.9
click at [20, 249] on div ".deletable-edge-delete-btn { width: 20px; height: 20px; border: 0px solid #ffff…" at bounding box center [296, 161] width 592 height 228
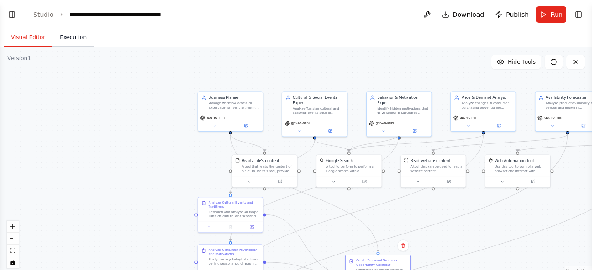
click at [71, 35] on button "Execution" at bounding box center [72, 37] width 41 height 19
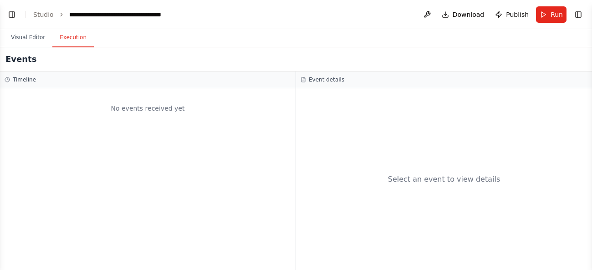
click at [43, 10] on li "Studio" at bounding box center [43, 14] width 20 height 9
click at [42, 14] on link "Studio" at bounding box center [43, 14] width 20 height 7
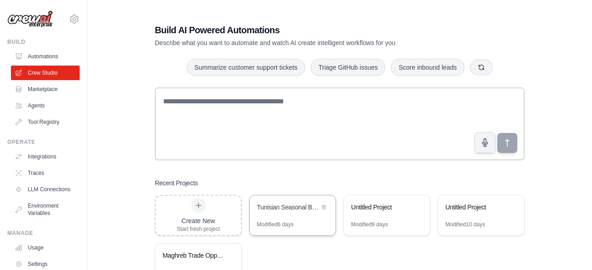
click at [297, 210] on div "Tunisian Seasonal Business Forecast Team" at bounding box center [288, 208] width 62 height 11
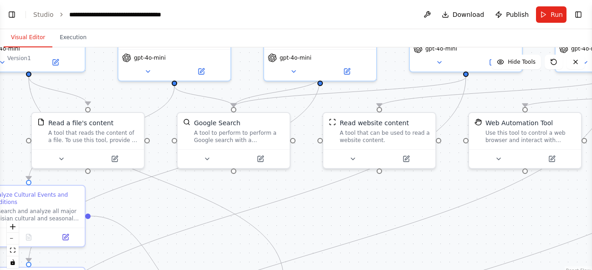
drag, startPoint x: 412, startPoint y: 73, endPoint x: 338, endPoint y: -17, distance: 116.5
click at [338, 47] on div ".deletable-edge-delete-btn { width: 20px; height: 20px; border: 0px solid #ffff…" at bounding box center [296, 161] width 592 height 228
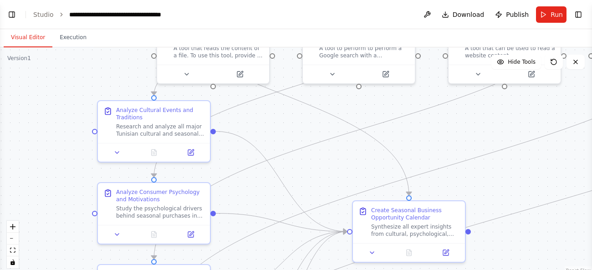
drag, startPoint x: 167, startPoint y: 217, endPoint x: 292, endPoint y: 132, distance: 151.4
click at [292, 132] on div ".deletable-edge-delete-btn { width: 20px; height: 20px; border: 0px solid #ffff…" at bounding box center [296, 161] width 592 height 228
click at [13, 239] on button "zoom out" at bounding box center [13, 239] width 12 height 12
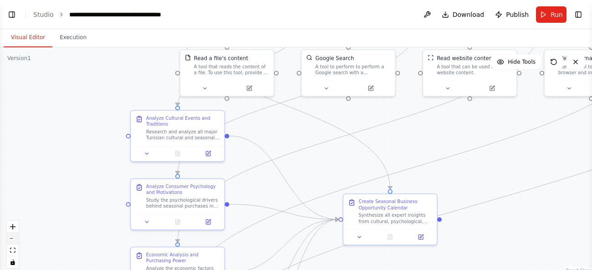
click at [13, 239] on button "zoom out" at bounding box center [13, 239] width 12 height 12
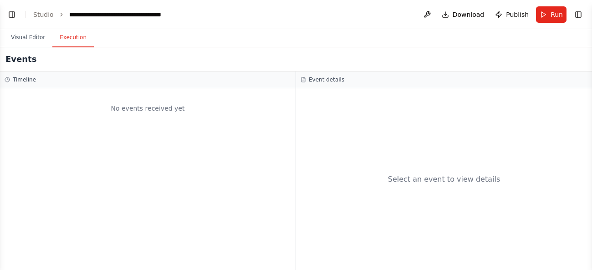
click at [61, 43] on button "Execution" at bounding box center [72, 37] width 41 height 19
click at [362, 79] on div "Event details" at bounding box center [443, 79] width 287 height 7
click at [453, 14] on button "Download" at bounding box center [463, 14] width 50 height 16
click at [550, 16] on button "Run" at bounding box center [551, 14] width 31 height 16
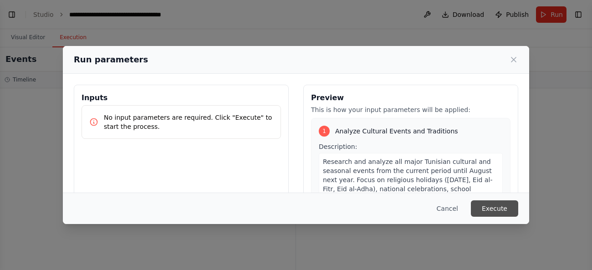
click at [491, 211] on button "Execute" at bounding box center [494, 208] width 47 height 16
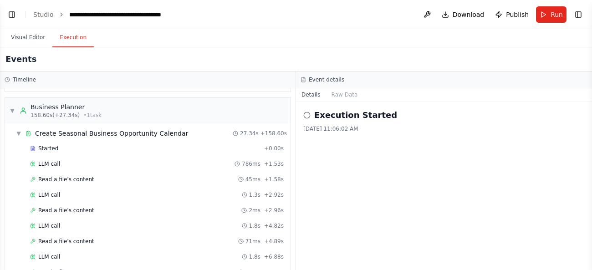
scroll to position [1711, 0]
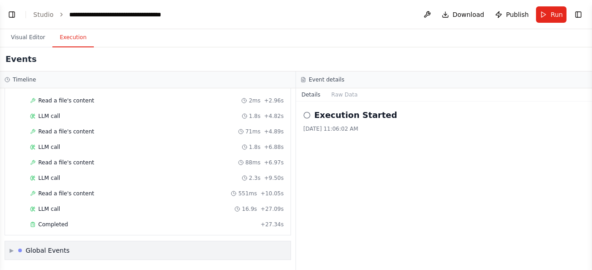
click at [159, 253] on div "▶ Global Events" at bounding box center [147, 250] width 285 height 18
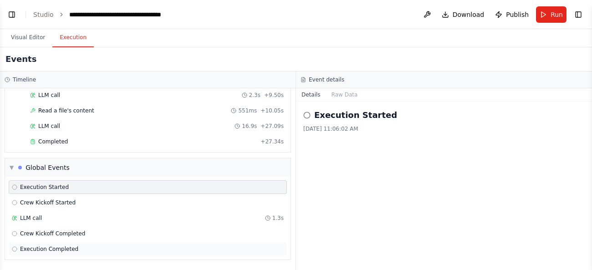
click at [61, 248] on span "Execution Completed" at bounding box center [49, 248] width 58 height 7
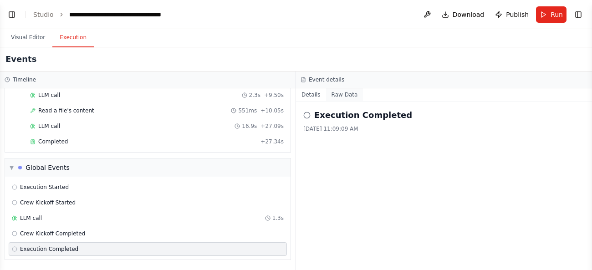
click at [336, 94] on button "Raw Data" at bounding box center [344, 94] width 37 height 13
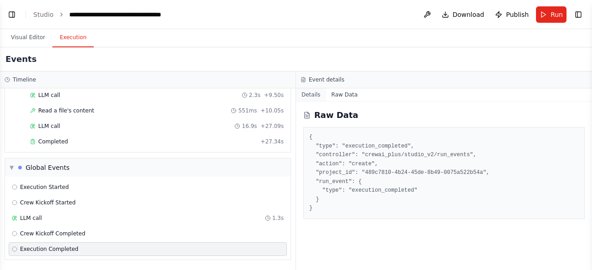
click at [305, 89] on button "Details" at bounding box center [311, 94] width 30 height 13
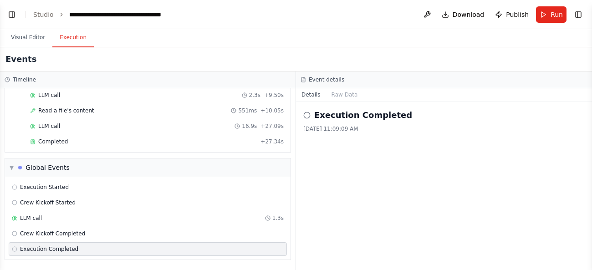
click at [311, 117] on div "Execution Completed" at bounding box center [443, 115] width 281 height 13
click at [306, 115] on icon at bounding box center [306, 115] width 7 height 7
click at [344, 115] on h2 "Execution Completed" at bounding box center [363, 115] width 98 height 13
click at [339, 95] on button "Raw Data" at bounding box center [344, 94] width 37 height 13
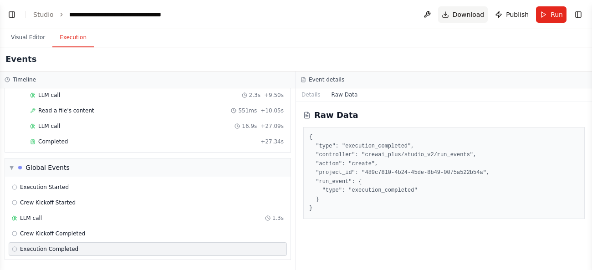
click at [459, 16] on span "Download" at bounding box center [469, 14] width 32 height 9
click at [488, 92] on div "Details Raw Data" at bounding box center [444, 94] width 296 height 13
click at [76, 143] on div "Completed" at bounding box center [143, 141] width 227 height 7
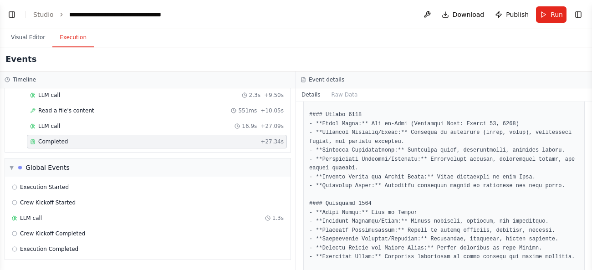
scroll to position [0, 0]
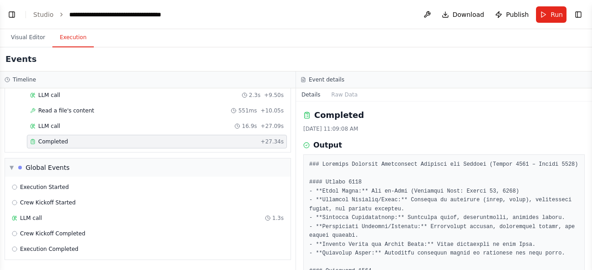
drag, startPoint x: 590, startPoint y: 110, endPoint x: 590, endPoint y: 115, distance: 5.0
click at [590, 115] on button "Toggle Sidebar" at bounding box center [591, 135] width 7 height 270
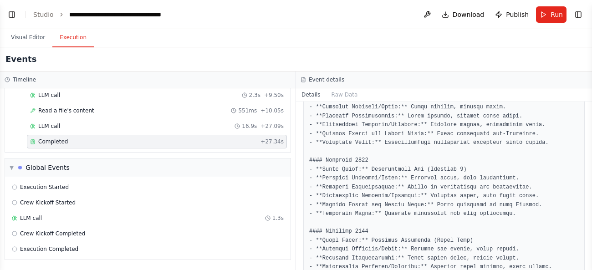
scroll to position [250, 0]
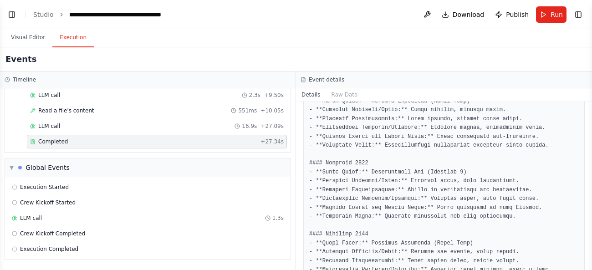
drag, startPoint x: 591, startPoint y: 156, endPoint x: 591, endPoint y: 174, distance: 17.8
click at [591, 174] on button "Toggle Sidebar" at bounding box center [591, 135] width 7 height 270
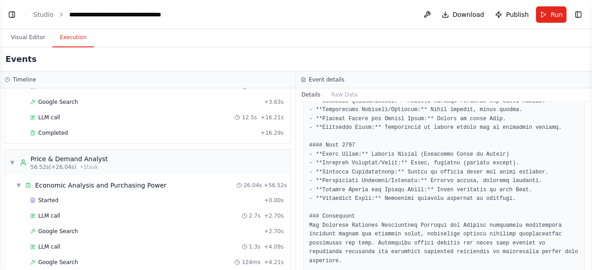
scroll to position [400, 0]
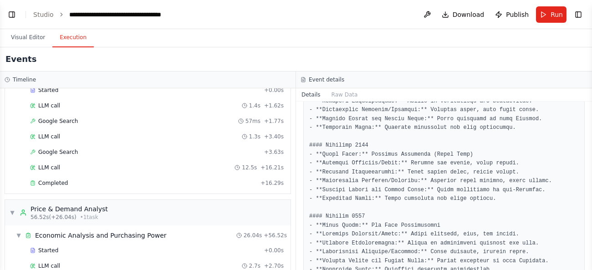
scroll to position [382, 0]
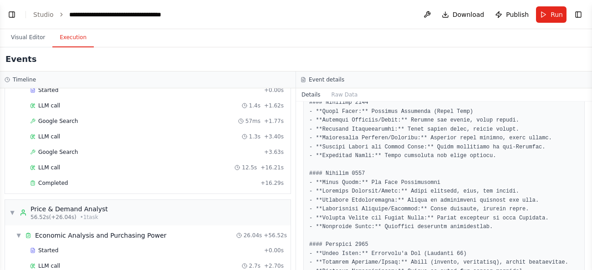
click at [591, 176] on button "Toggle Sidebar" at bounding box center [591, 135] width 7 height 270
click at [587, 178] on div "Completed 8/28/2025, 11:09:08 AM Output" at bounding box center [444, 186] width 296 height 168
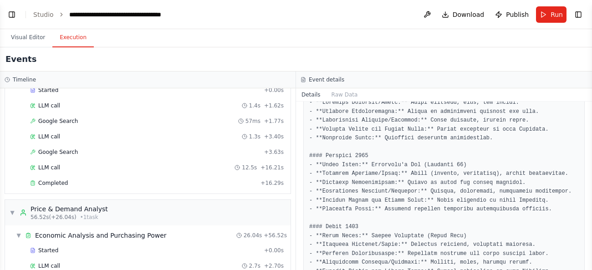
scroll to position [441, 0]
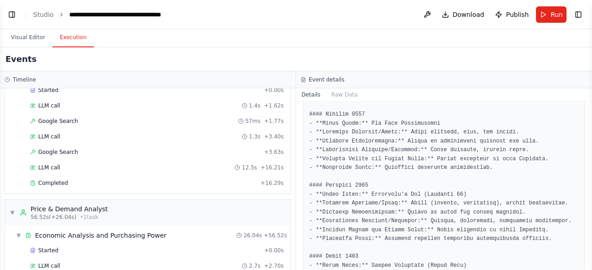
click at [514, 107] on pre at bounding box center [444, 190] width 270 height 941
click at [590, 188] on button "Toggle Sidebar" at bounding box center [591, 135] width 7 height 270
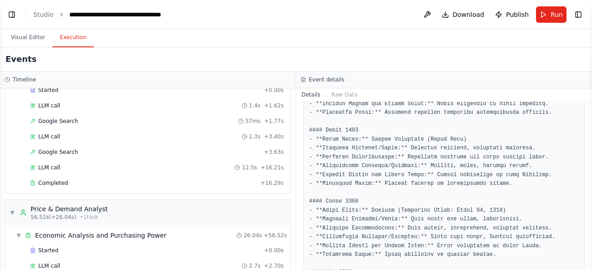
scroll to position [570, 0]
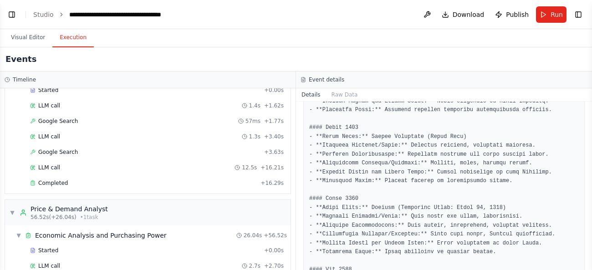
click at [590, 207] on button "Toggle Sidebar" at bounding box center [591, 135] width 7 height 270
click at [588, 209] on button "Toggle Sidebar" at bounding box center [591, 135] width 7 height 270
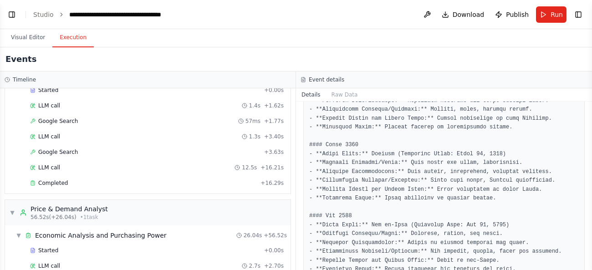
scroll to position [621, 0]
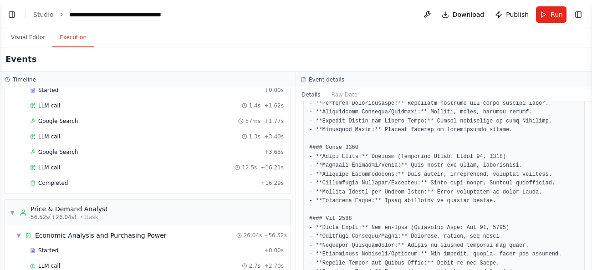
click at [590, 216] on button "Toggle Sidebar" at bounding box center [591, 135] width 7 height 270
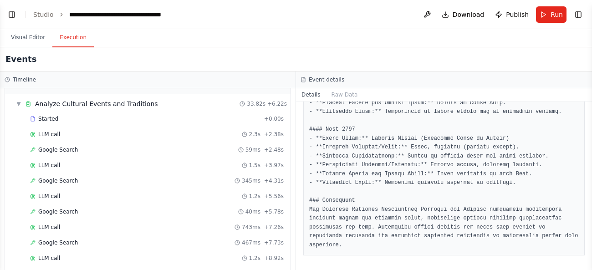
scroll to position [0, 0]
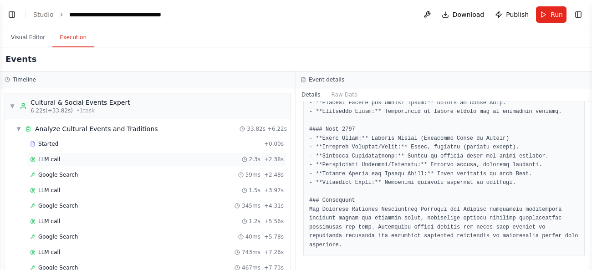
click at [57, 159] on span "LLM call" at bounding box center [49, 159] width 22 height 7
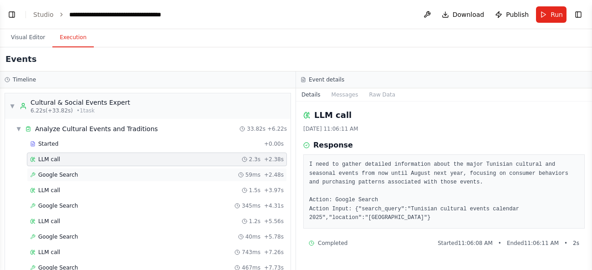
click at [40, 175] on span "Google Search" at bounding box center [58, 174] width 40 height 7
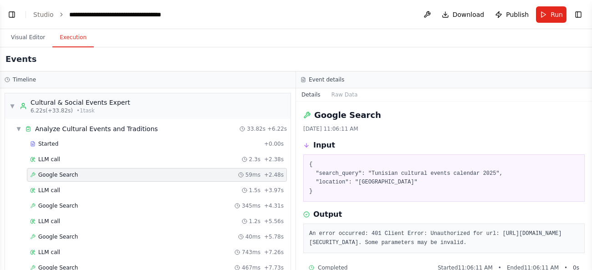
drag, startPoint x: 591, startPoint y: 139, endPoint x: 587, endPoint y: 133, distance: 6.9
click at [587, 133] on div "**********" at bounding box center [296, 135] width 592 height 270
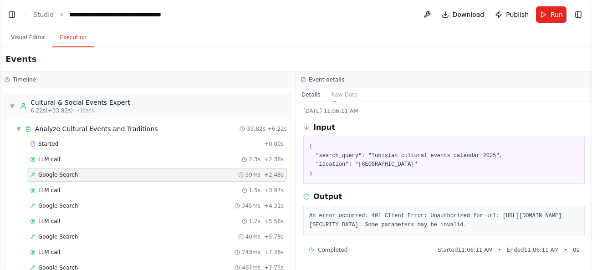
scroll to position [36, 0]
click at [201, 190] on div "LLM call 1.5s + 3.97s" at bounding box center [157, 190] width 254 height 7
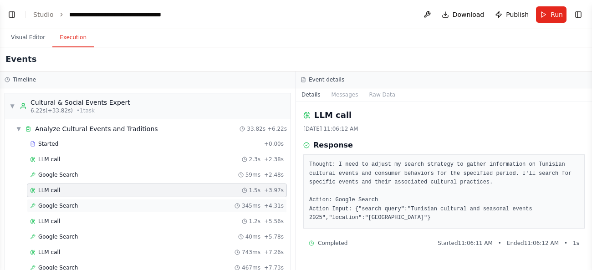
click at [183, 205] on div "Google Search 345ms + 4.31s" at bounding box center [157, 205] width 254 height 7
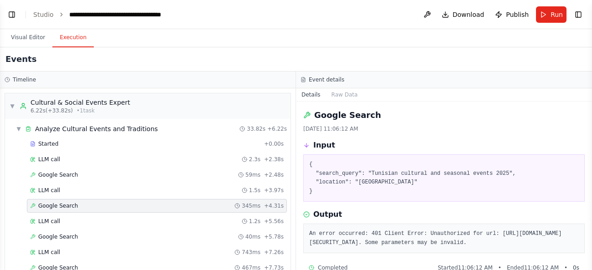
drag, startPoint x: 591, startPoint y: 141, endPoint x: 587, endPoint y: 138, distance: 4.9
click at [587, 138] on div "**********" at bounding box center [296, 135] width 592 height 270
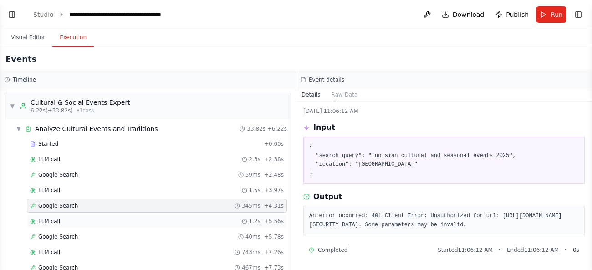
click at [79, 222] on div "LLM call 1.2s + 5.56s" at bounding box center [157, 221] width 254 height 7
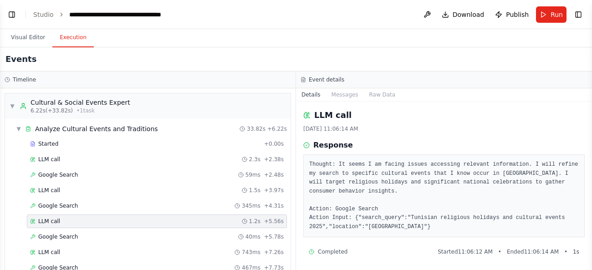
scroll to position [2, 0]
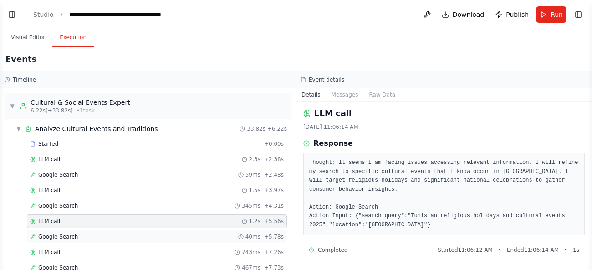
click at [126, 235] on div "Google Search 40ms + 5.78s" at bounding box center [157, 236] width 254 height 7
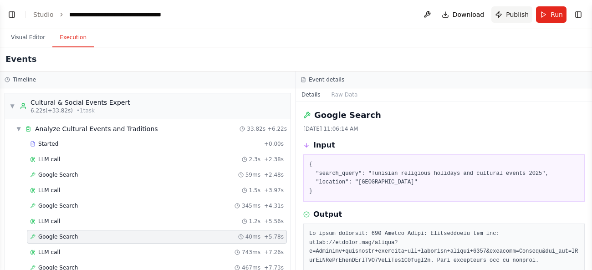
click at [509, 19] on span "Publish" at bounding box center [517, 14] width 23 height 9
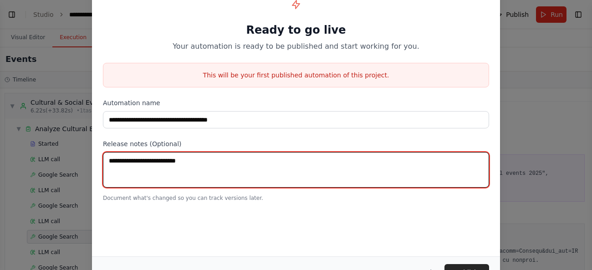
click at [213, 164] on textarea at bounding box center [296, 170] width 386 height 36
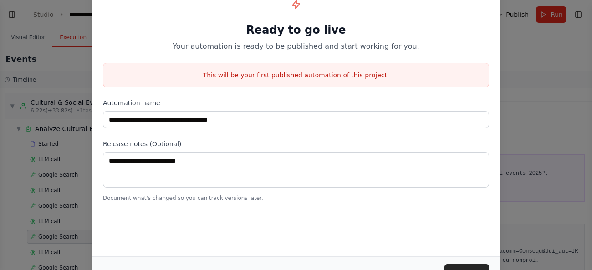
drag, startPoint x: 591, startPoint y: 106, endPoint x: 591, endPoint y: 129, distance: 22.8
click at [591, 129] on div "**********" at bounding box center [296, 135] width 592 height 270
drag, startPoint x: 255, startPoint y: 200, endPoint x: 253, endPoint y: 249, distance: 49.2
click at [253, 213] on div "**********" at bounding box center [296, 98] width 408 height 230
click at [425, 265] on button "Cancel" at bounding box center [421, 272] width 36 height 16
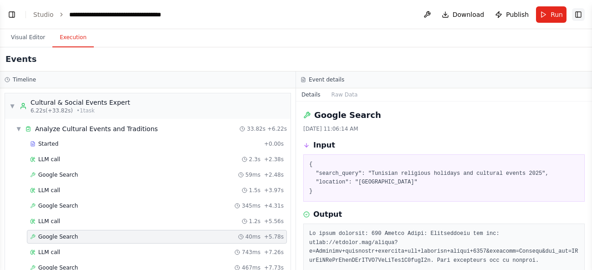
click at [581, 20] on button "Toggle Right Sidebar" at bounding box center [578, 14] width 13 height 13
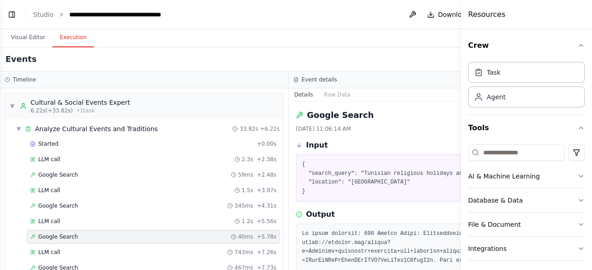
click at [348, 16] on header "**********" at bounding box center [288, 14] width 577 height 29
click at [425, 35] on div "Visual Editor Execution" at bounding box center [288, 38] width 577 height 18
click at [480, 15] on h4 "Resources" at bounding box center [486, 14] width 37 height 11
drag, startPoint x: 310, startPoint y: 13, endPoint x: 509, endPoint y: 9, distance: 199.0
click at [509, 9] on header "**********" at bounding box center [288, 14] width 577 height 29
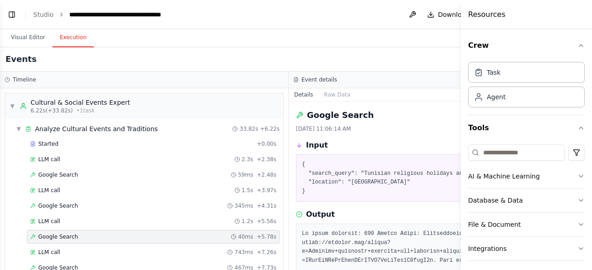
click at [509, 9] on div "Resources" at bounding box center [526, 14] width 131 height 29
click at [25, 37] on button "Visual Editor" at bounding box center [28, 37] width 49 height 19
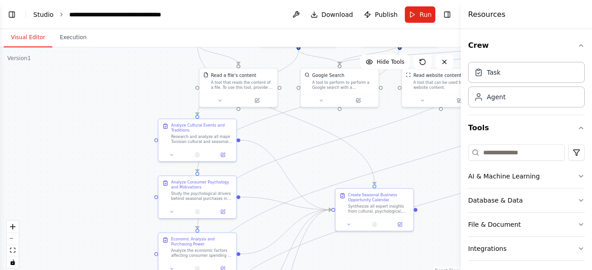
click at [42, 16] on link "Studio" at bounding box center [43, 14] width 20 height 7
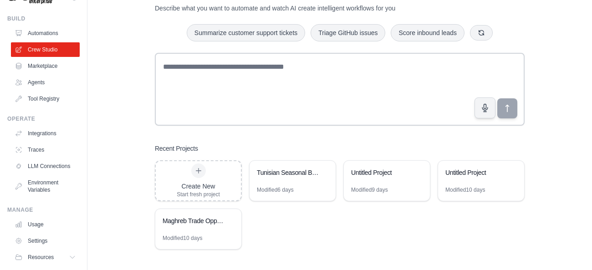
scroll to position [4, 0]
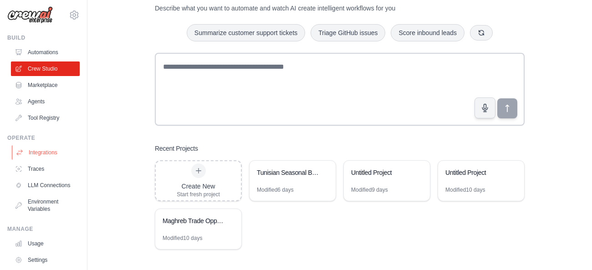
click at [37, 148] on link "Integrations" at bounding box center [46, 152] width 69 height 15
